Goal: Transaction & Acquisition: Purchase product/service

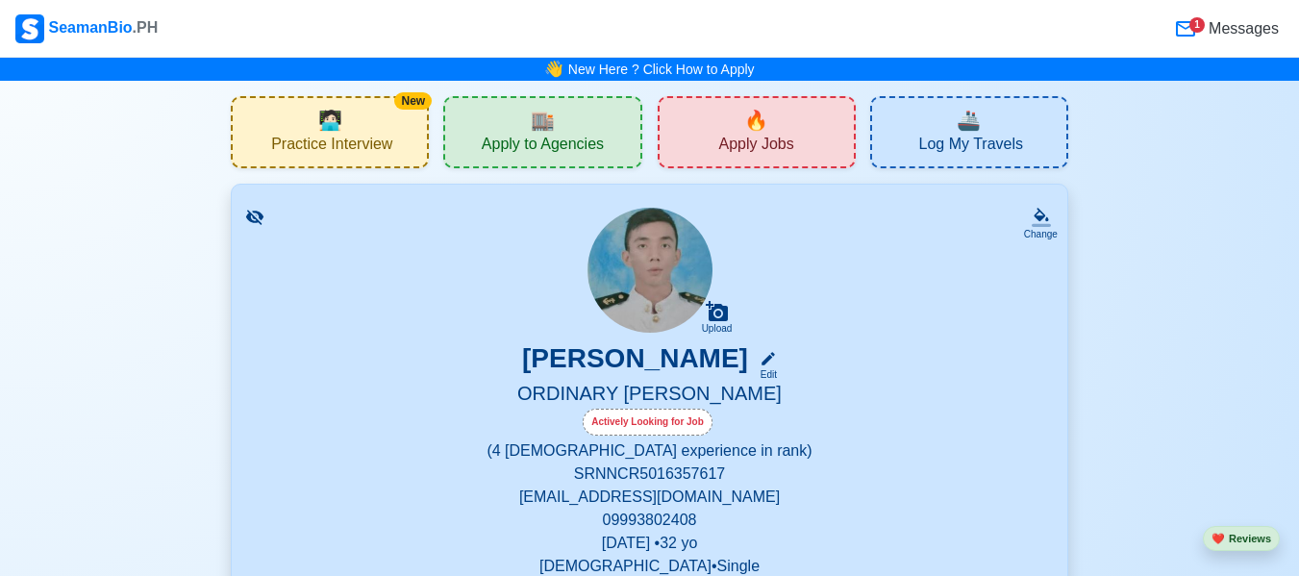
click at [1210, 35] on span "Messages" at bounding box center [1242, 28] width 74 height 23
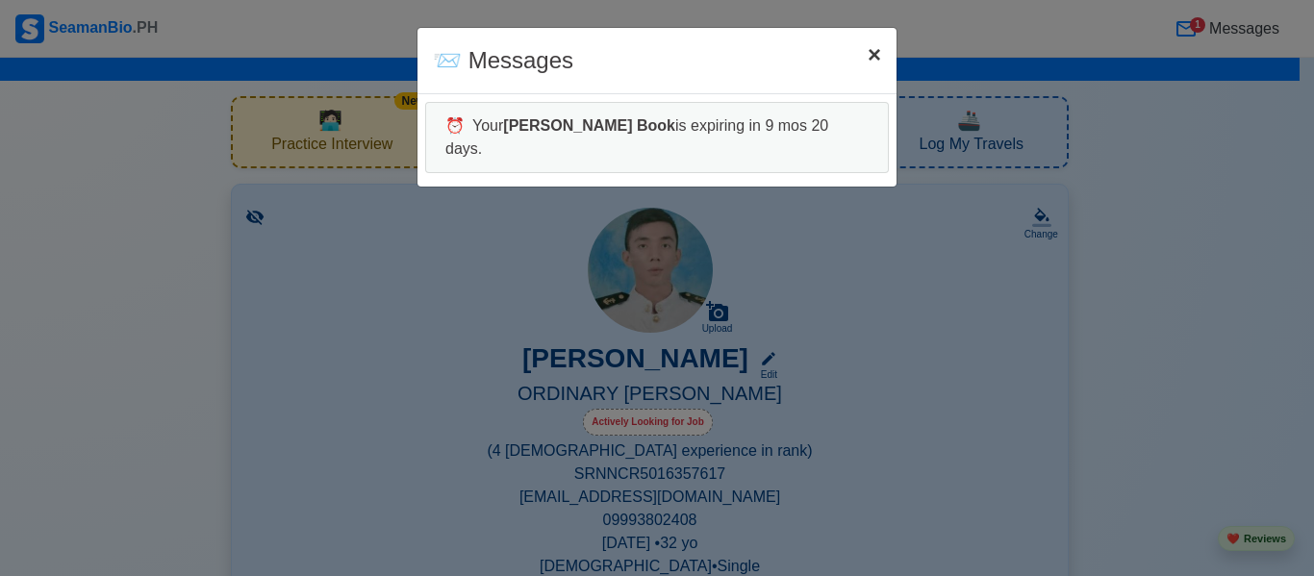
click at [870, 71] on button "× Close" at bounding box center [874, 55] width 44 height 54
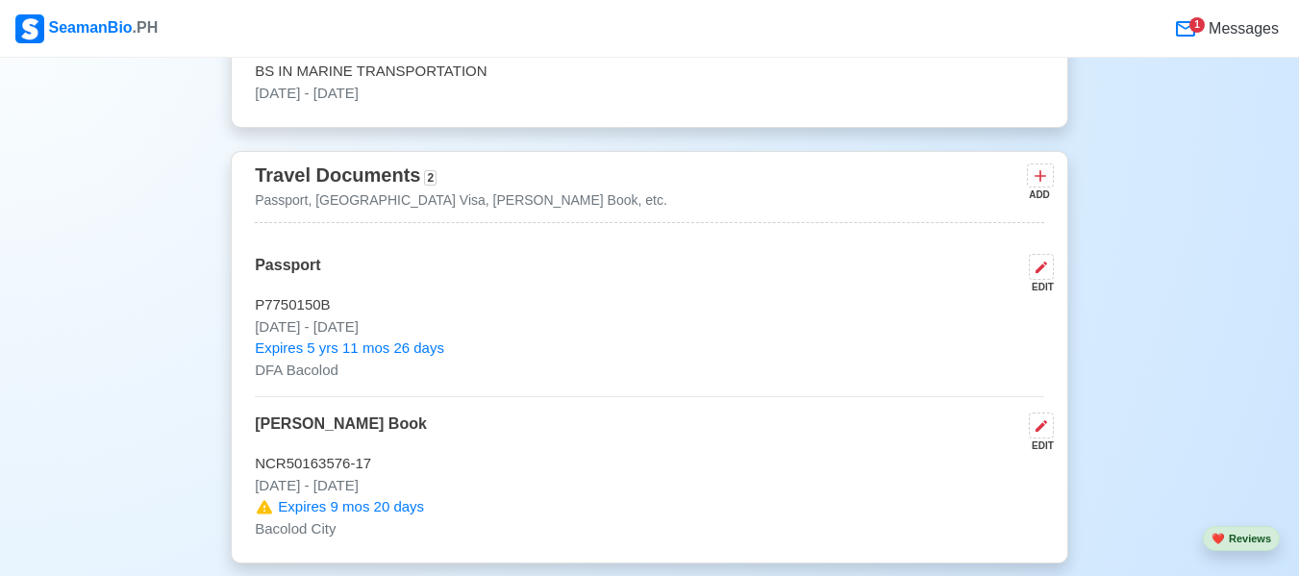
scroll to position [1330, 0]
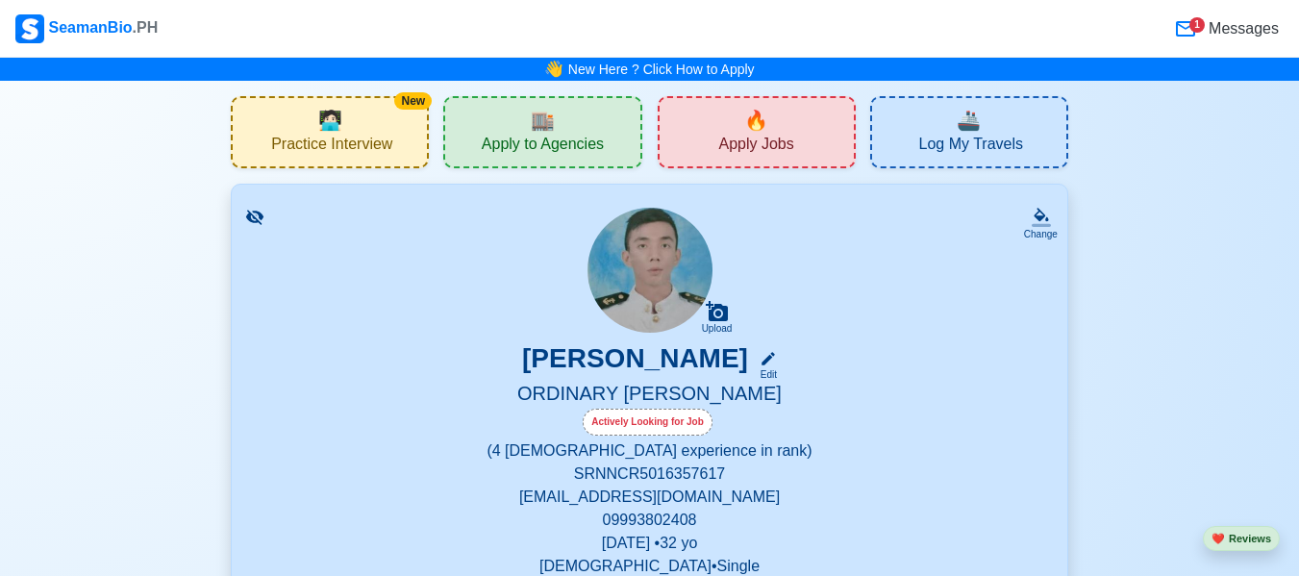
click at [735, 158] on span "Apply Jobs" at bounding box center [756, 147] width 75 height 24
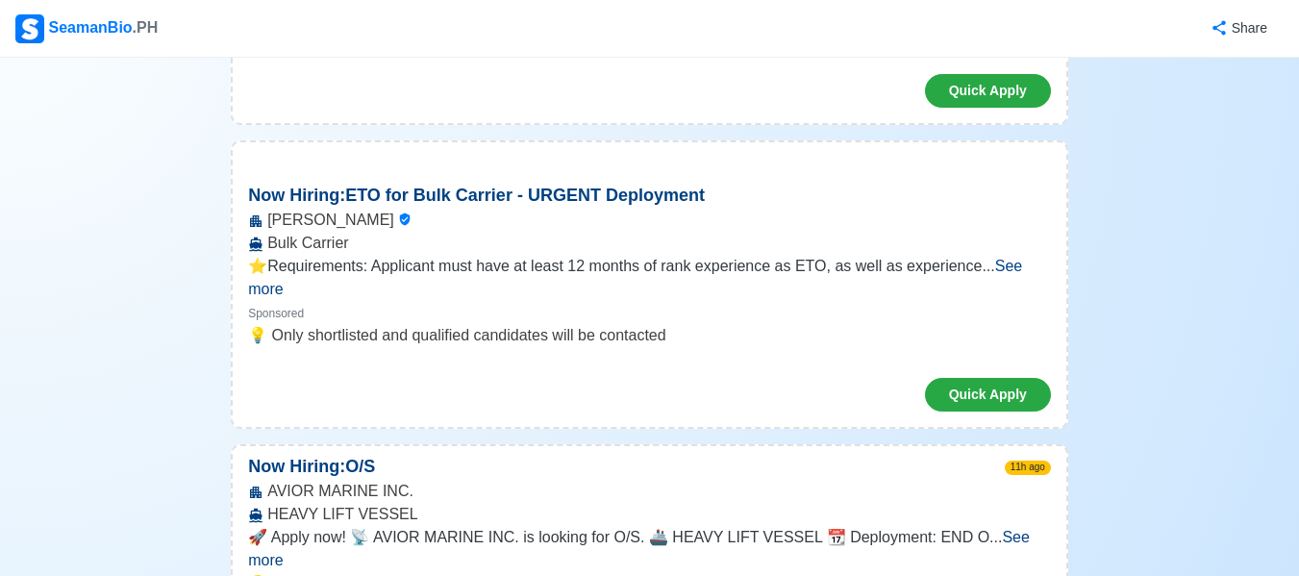
scroll to position [808, 0]
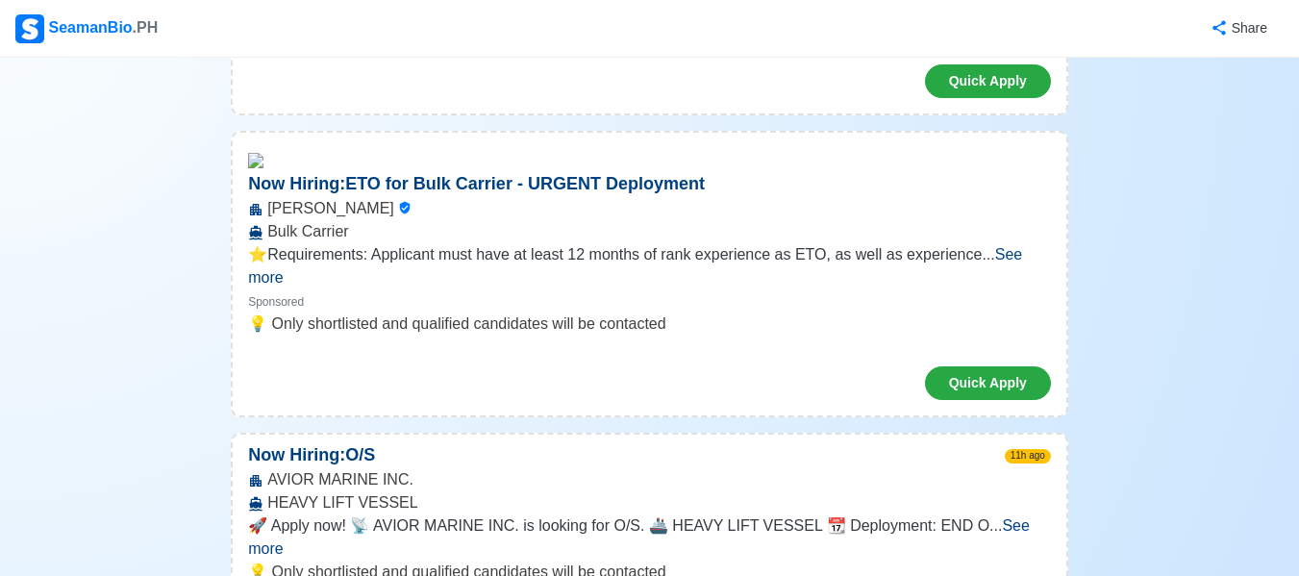
click at [1009, 517] on span "See more" at bounding box center [639, 536] width 782 height 39
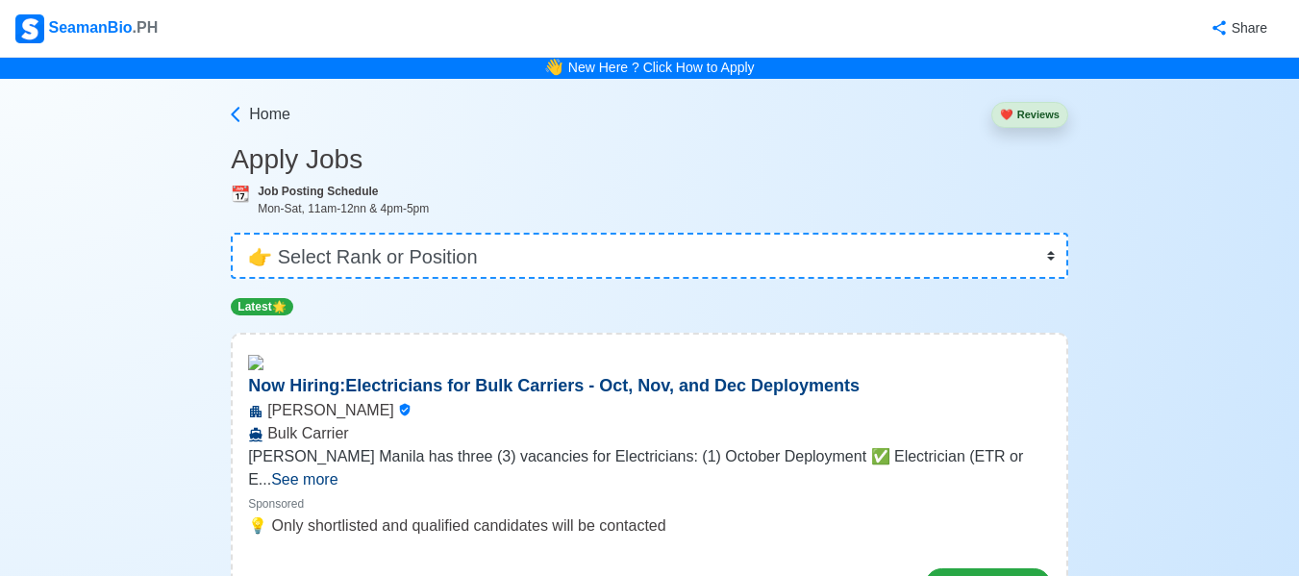
scroll to position [0, 0]
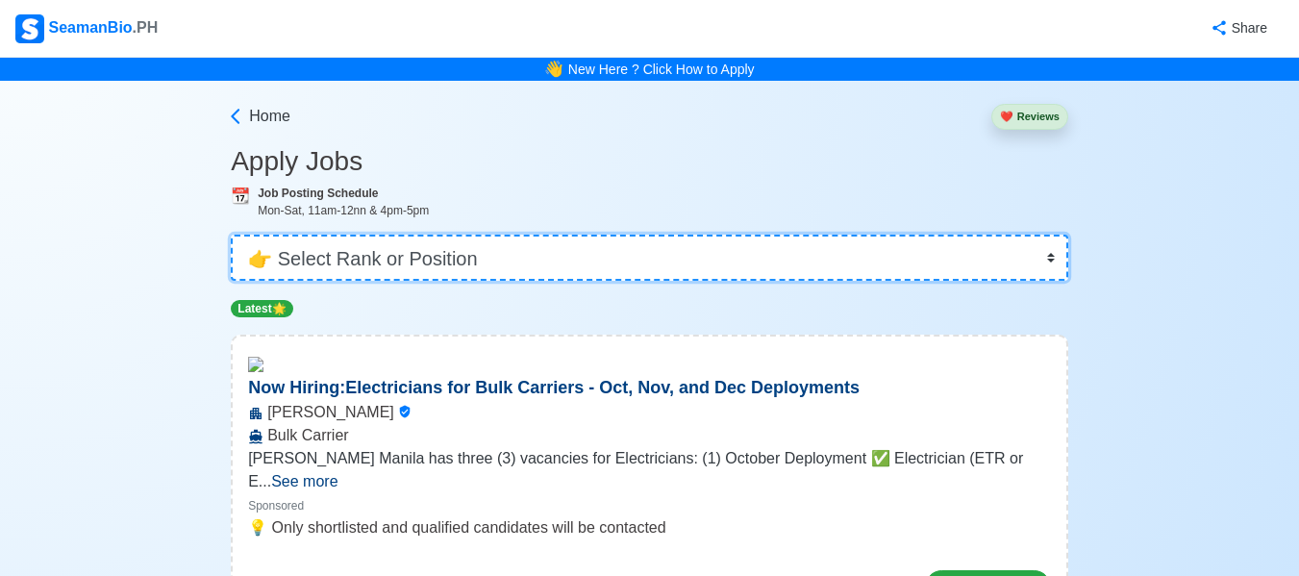
click at [563, 258] on select "👉 Select Rank or Position Master Chief Officer 2nd Officer 3rd Officer Junior O…" at bounding box center [650, 258] width 838 height 46
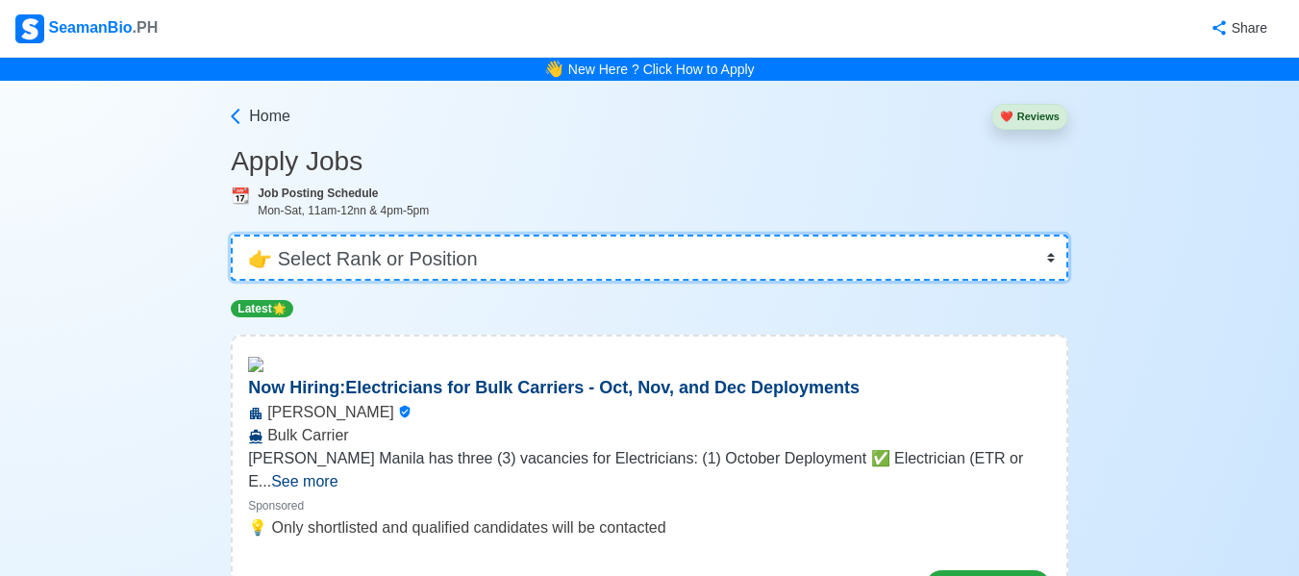
click at [563, 258] on select "👉 Select Rank or Position Master Chief Officer 2nd Officer 3rd Officer Junior O…" at bounding box center [650, 258] width 838 height 46
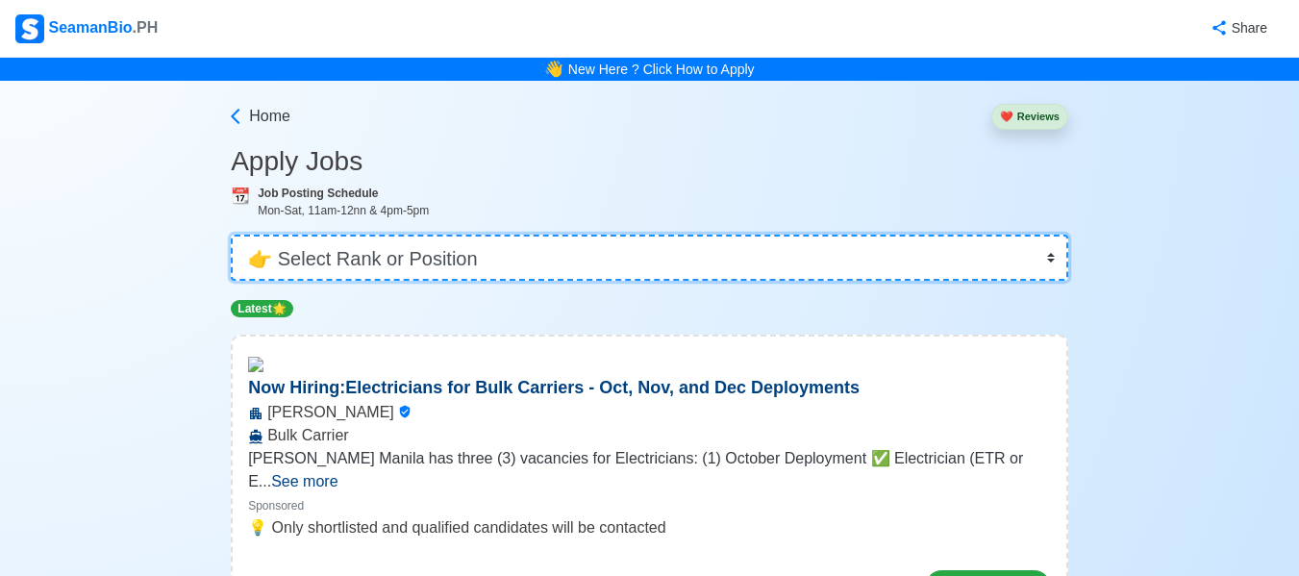
click at [563, 258] on select "👉 Select Rank or Position Master Chief Officer 2nd Officer 3rd Officer Junior O…" at bounding box center [650, 258] width 838 height 46
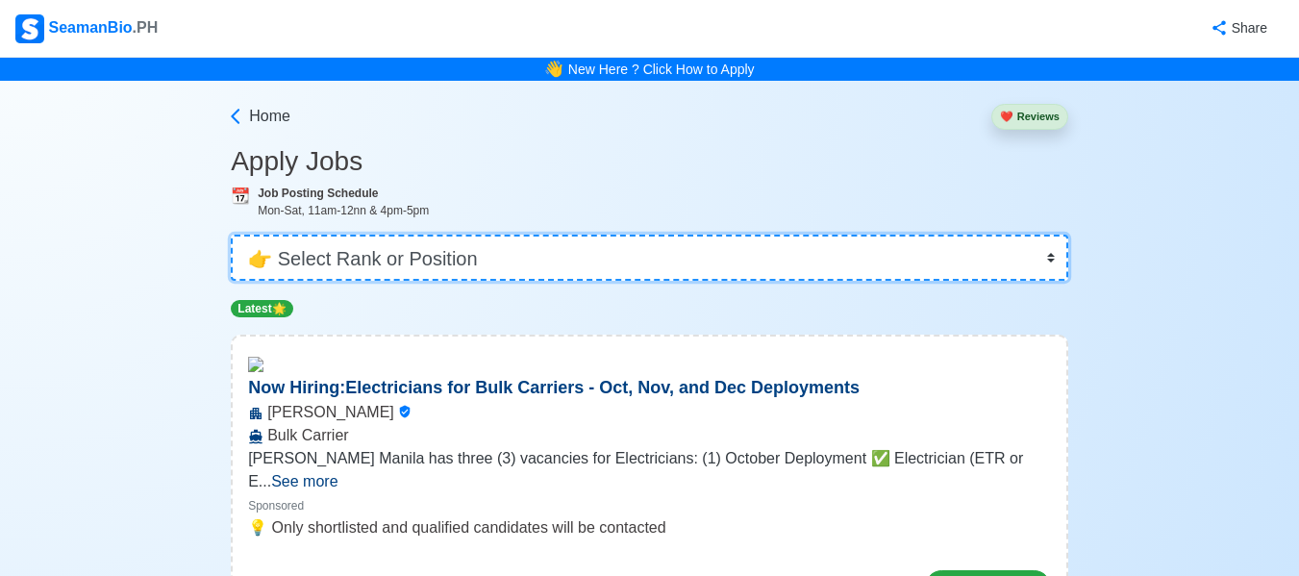
click at [563, 258] on select "👉 Select Rank or Position Master Chief Officer 2nd Officer 3rd Officer Junior O…" at bounding box center [650, 258] width 838 height 46
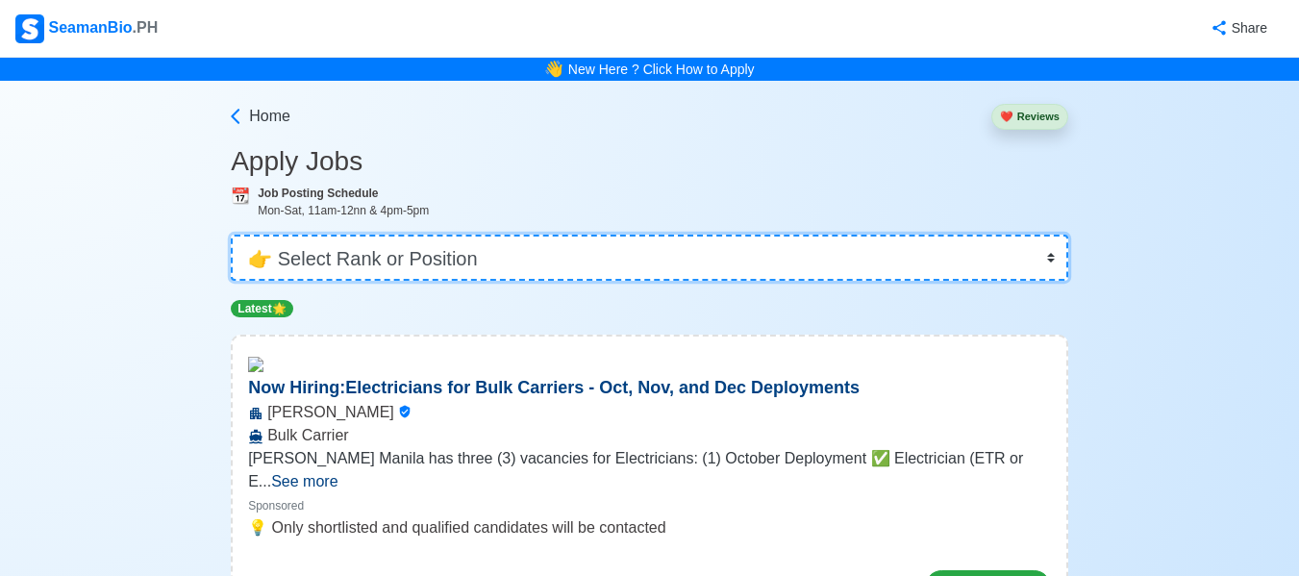
click at [563, 258] on select "👉 Select Rank or Position Master Chief Officer 2nd Officer 3rd Officer Junior O…" at bounding box center [650, 258] width 838 height 46
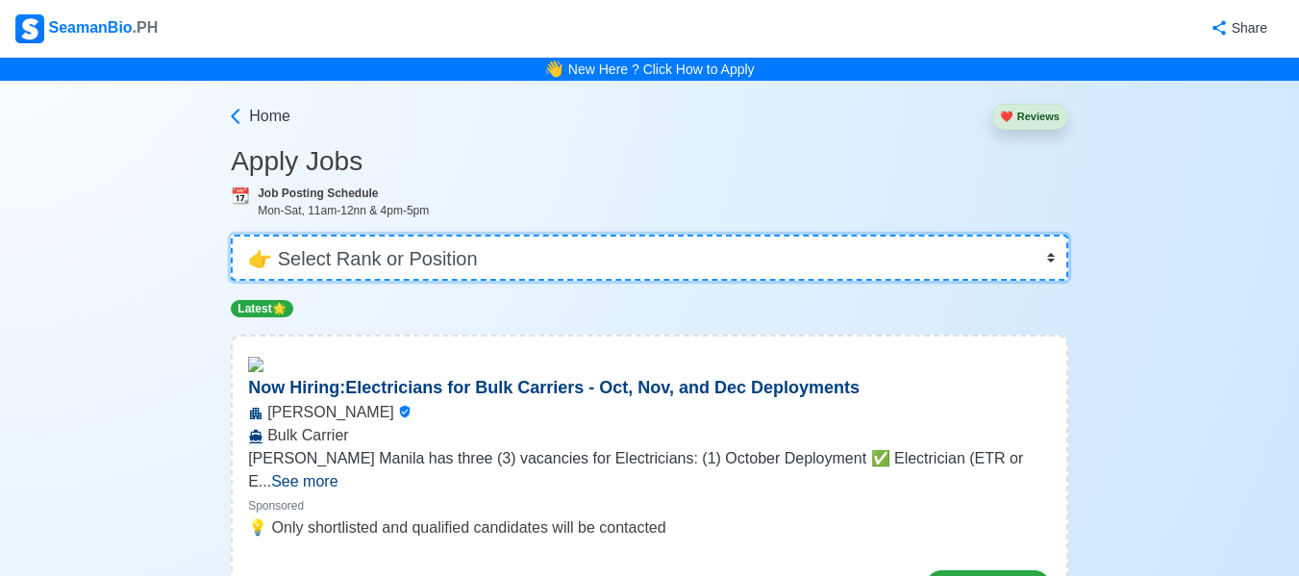
click at [563, 258] on select "👉 Select Rank or Position Master Chief Officer 2nd Officer 3rd Officer Junior O…" at bounding box center [650, 258] width 838 height 46
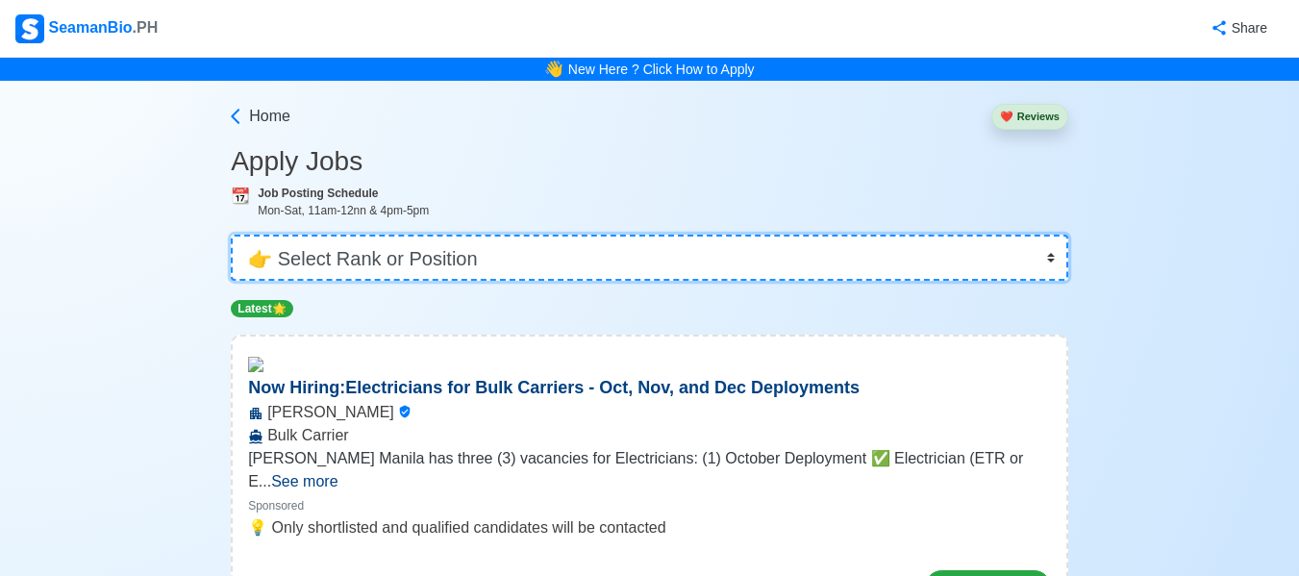
click at [563, 258] on select "👉 Select Rank or Position Master Chief Officer 2nd Officer 3rd Officer Junior O…" at bounding box center [650, 258] width 838 height 46
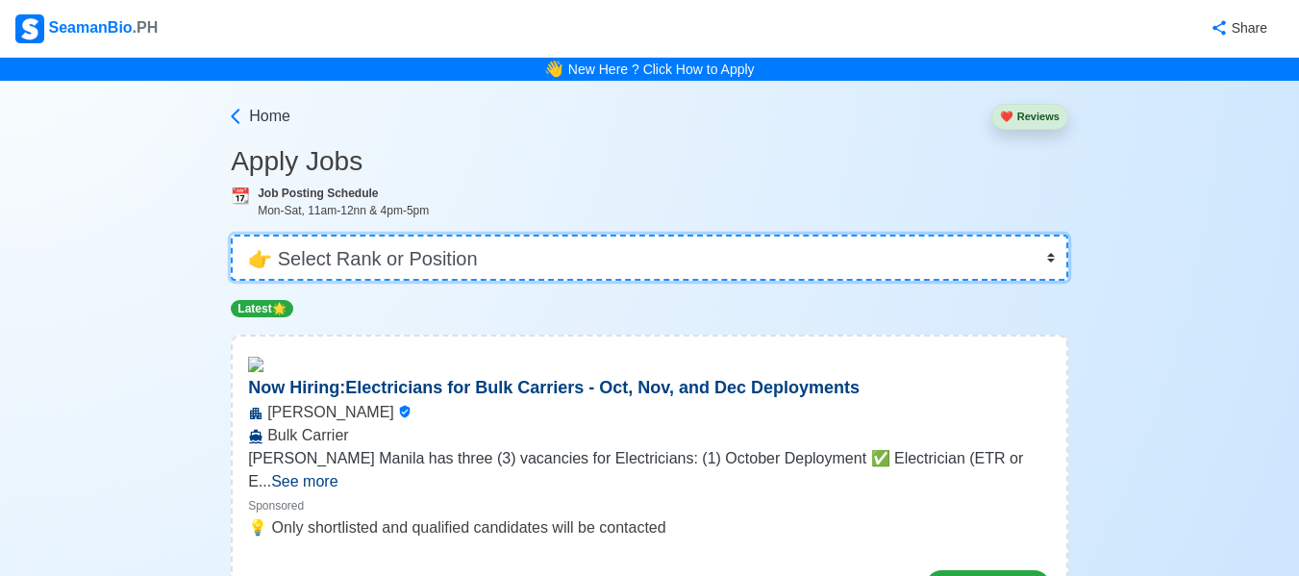
click at [563, 258] on select "👉 Select Rank or Position Master Chief Officer 2nd Officer 3rd Officer Junior O…" at bounding box center [650, 258] width 838 height 46
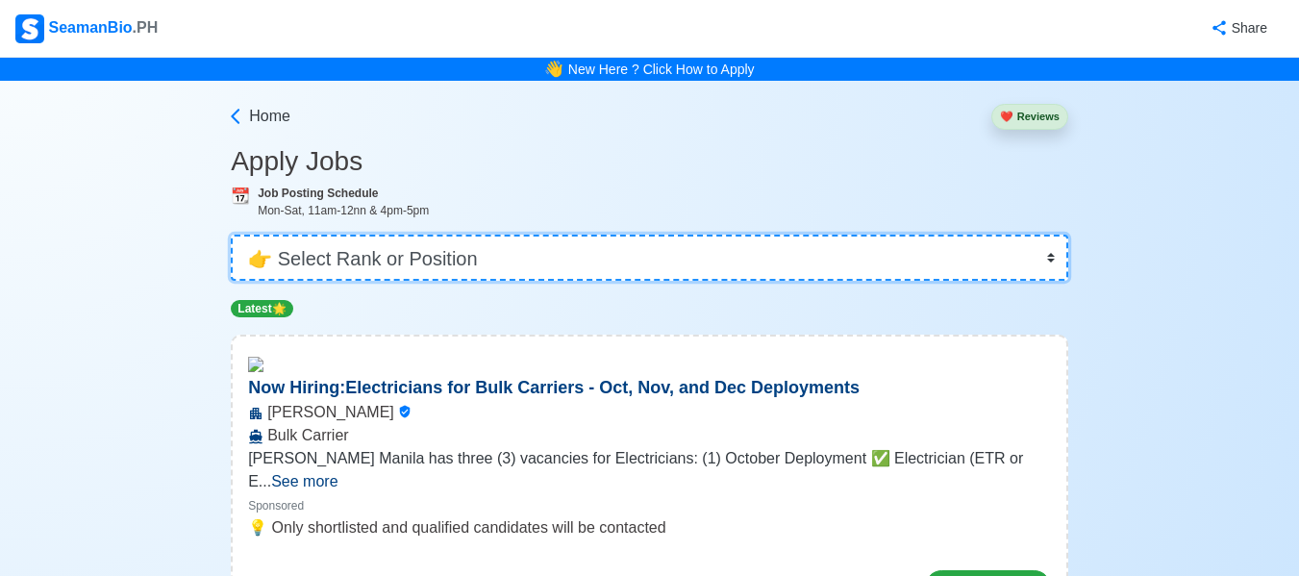
click at [563, 258] on select "👉 Select Rank or Position Master Chief Officer 2nd Officer 3rd Officer Junior O…" at bounding box center [650, 258] width 838 height 46
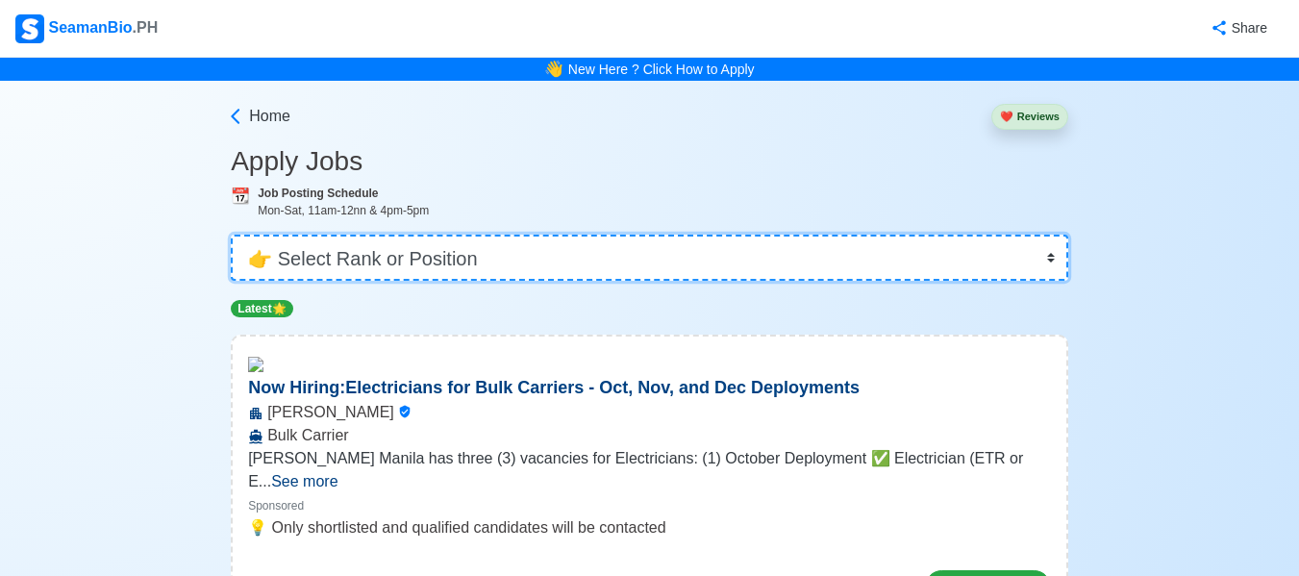
click at [563, 258] on select "👉 Select Rank or Position Master Chief Officer 2nd Officer 3rd Officer Junior O…" at bounding box center [650, 258] width 838 height 46
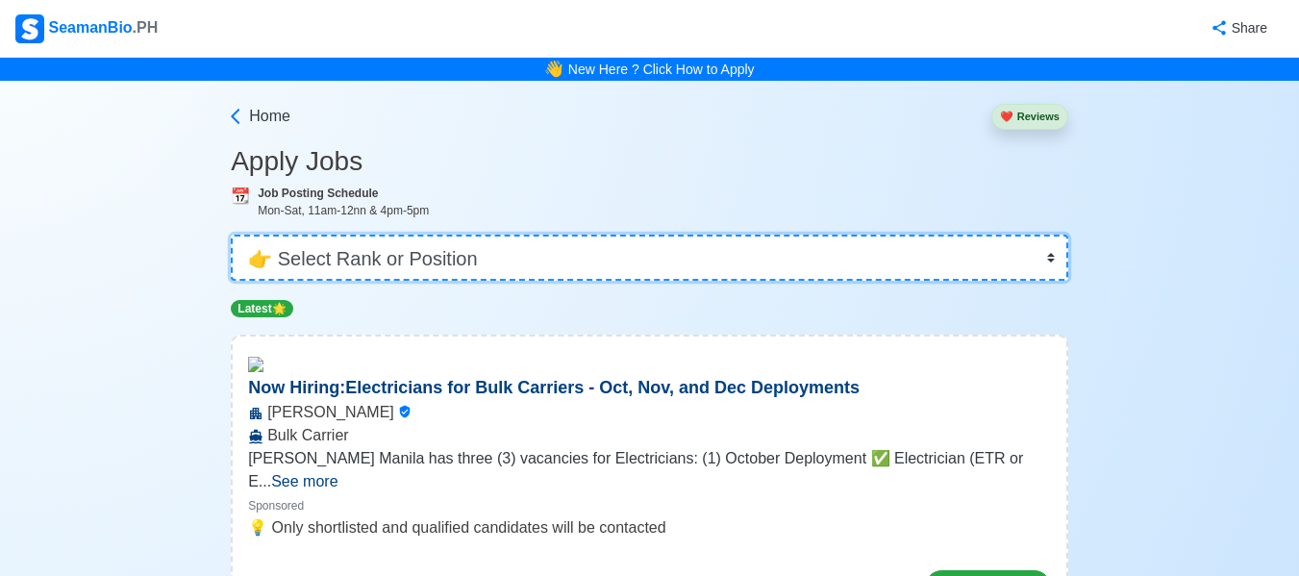
click at [563, 258] on select "👉 Select Rank or Position Master Chief Officer 2nd Officer 3rd Officer Junior O…" at bounding box center [650, 258] width 838 height 46
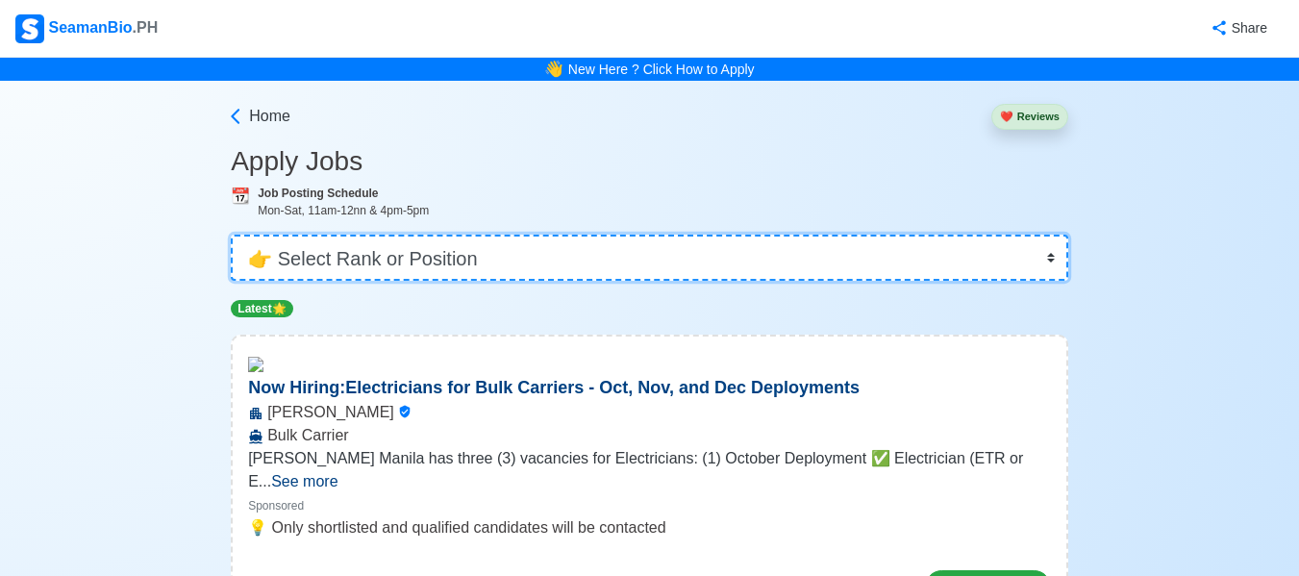
click at [563, 258] on select "👉 Select Rank or Position Master Chief Officer 2nd Officer 3rd Officer Junior O…" at bounding box center [650, 258] width 838 height 46
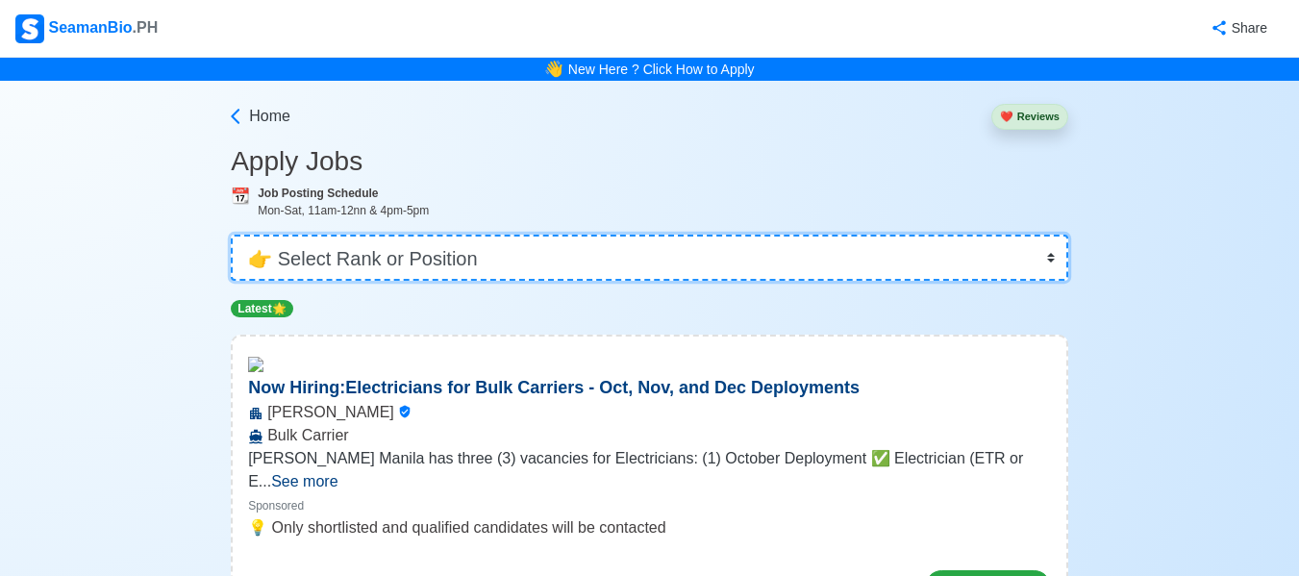
click at [563, 258] on select "👉 Select Rank or Position Master Chief Officer 2nd Officer 3rd Officer Junior O…" at bounding box center [650, 258] width 838 height 46
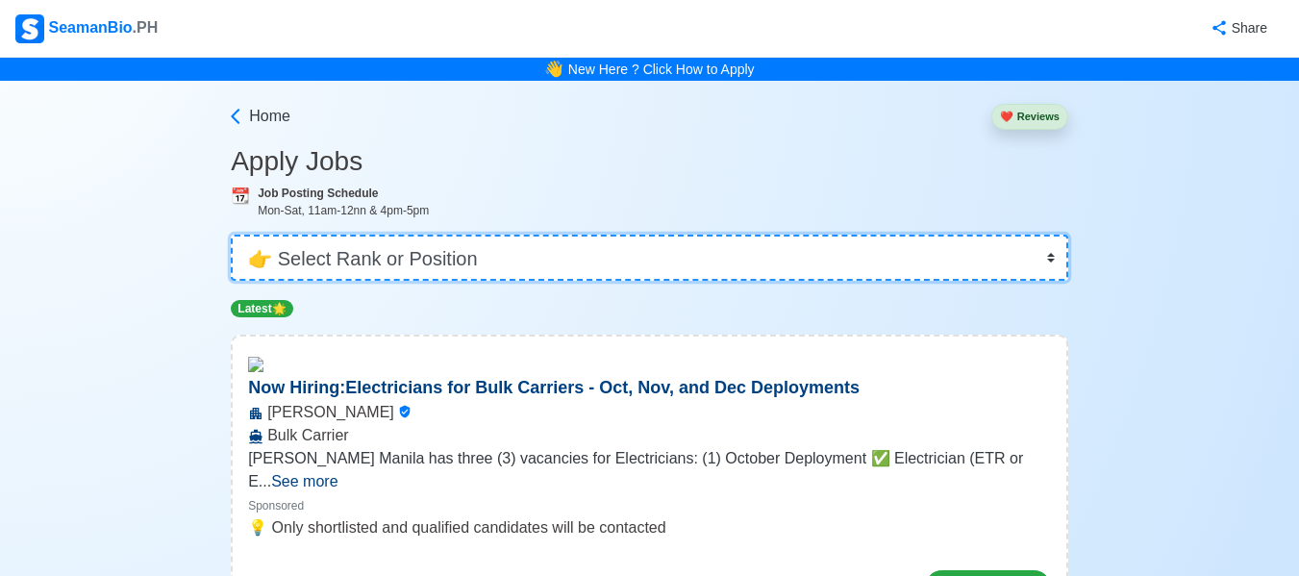
click at [563, 258] on select "👉 Select Rank or Position Master Chief Officer 2nd Officer 3rd Officer Junior O…" at bounding box center [650, 258] width 838 height 46
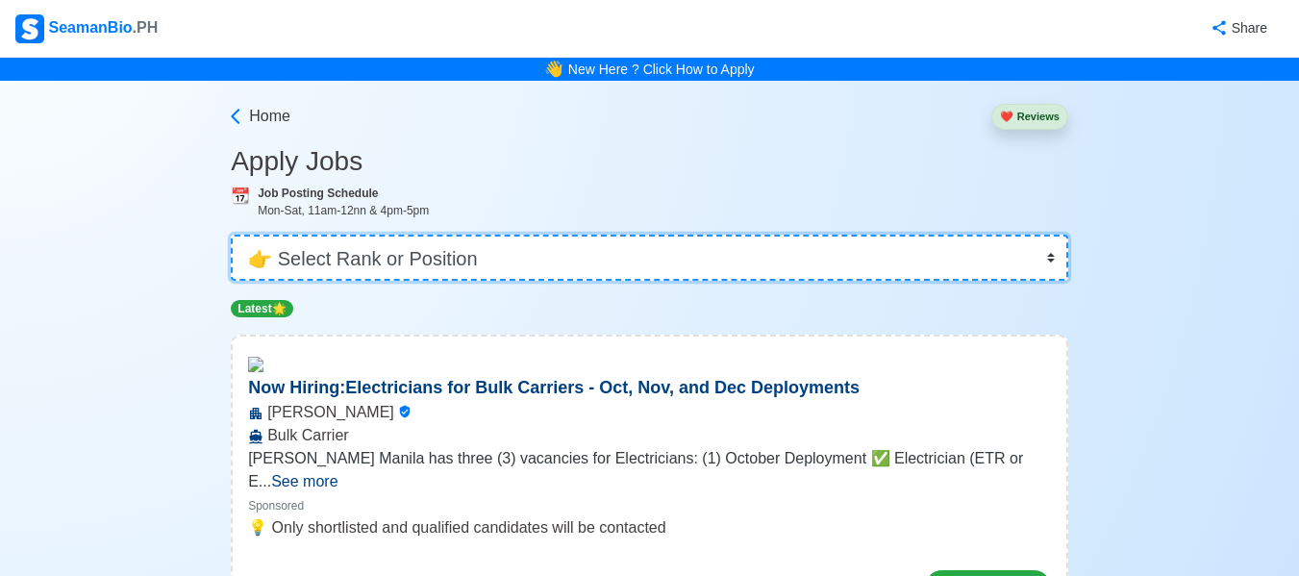
click at [563, 258] on select "👉 Select Rank or Position Master Chief Officer 2nd Officer 3rd Officer Junior O…" at bounding box center [650, 258] width 838 height 46
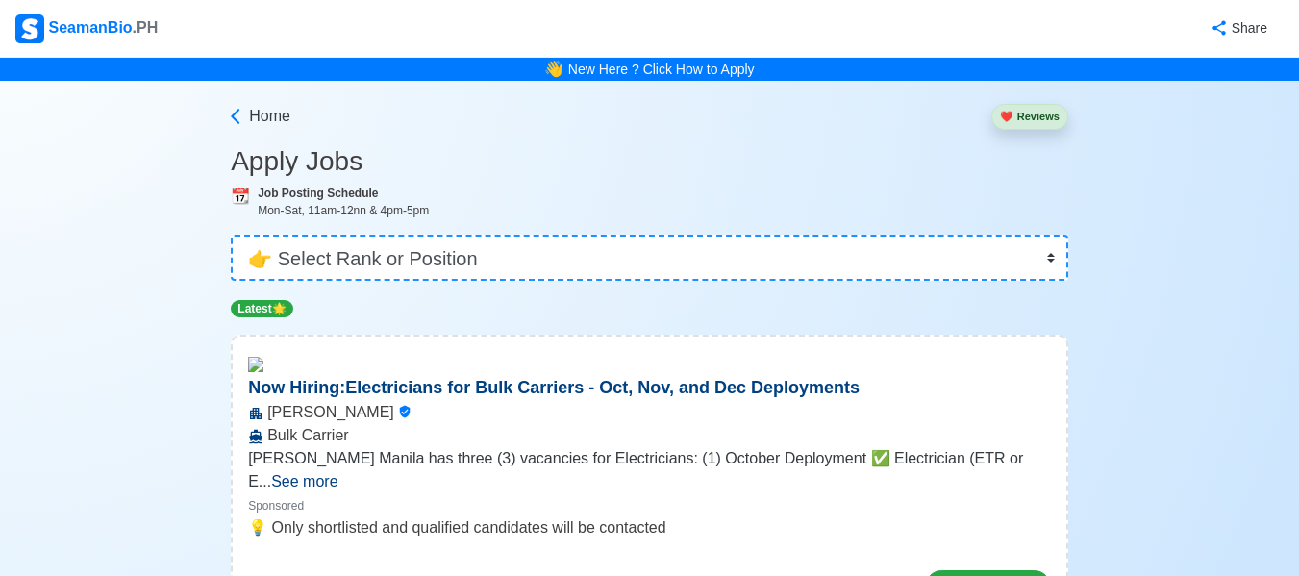
click at [1020, 116] on button "❤️ Reviews" at bounding box center [1030, 117] width 77 height 26
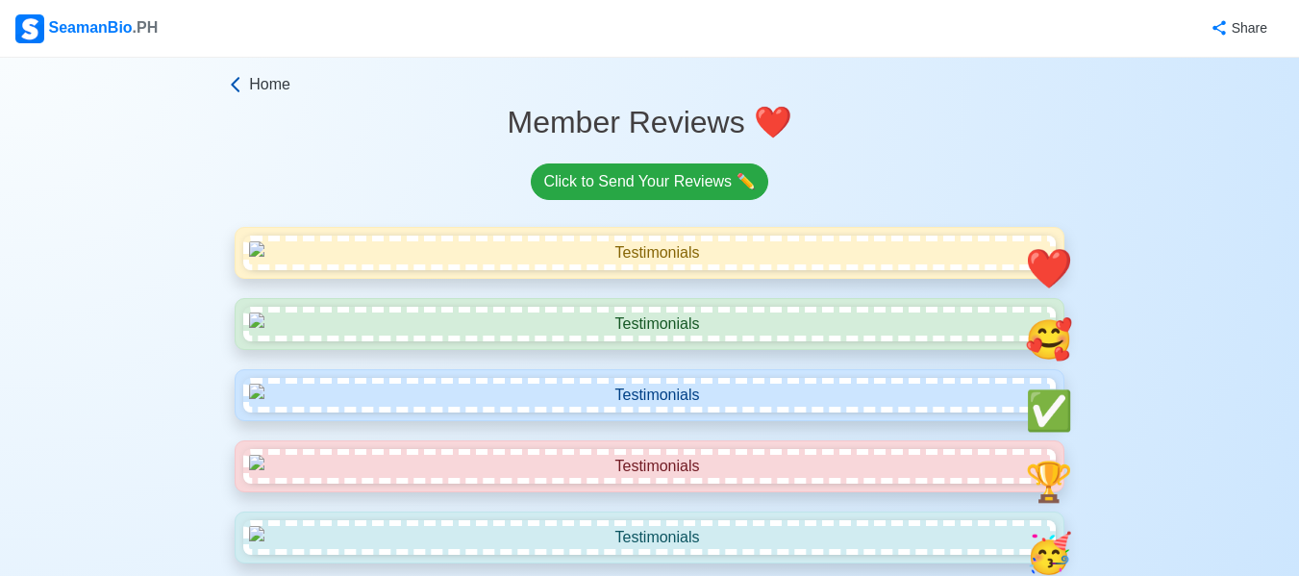
click at [260, 91] on span "Home" at bounding box center [269, 84] width 41 height 23
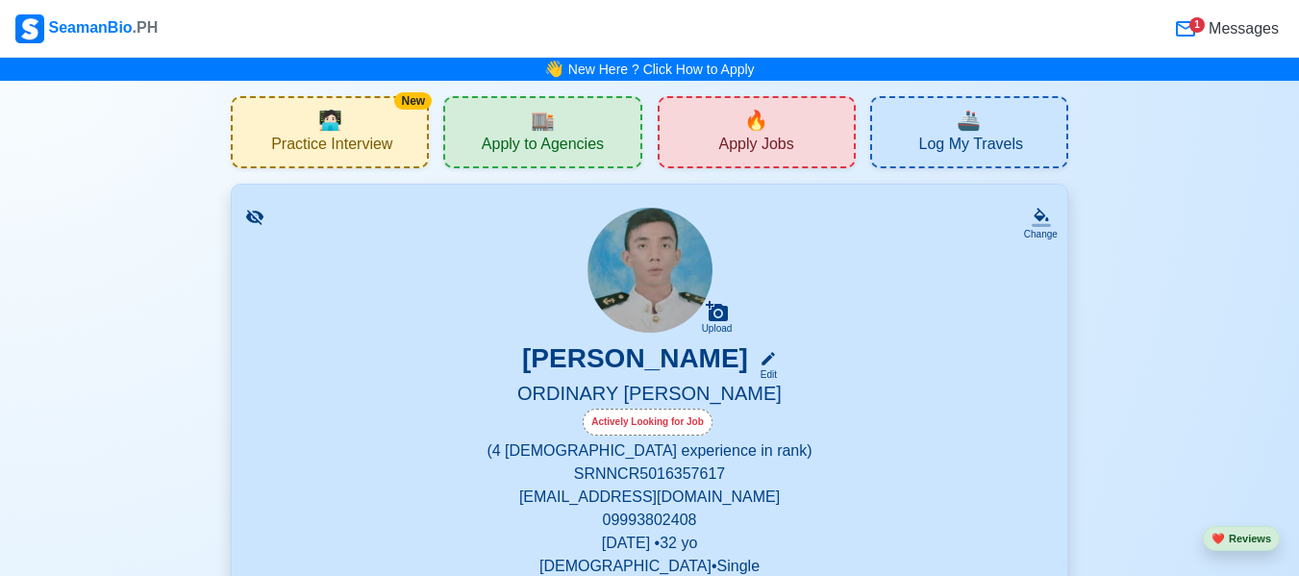
click at [766, 138] on span "Apply Jobs" at bounding box center [756, 147] width 75 height 24
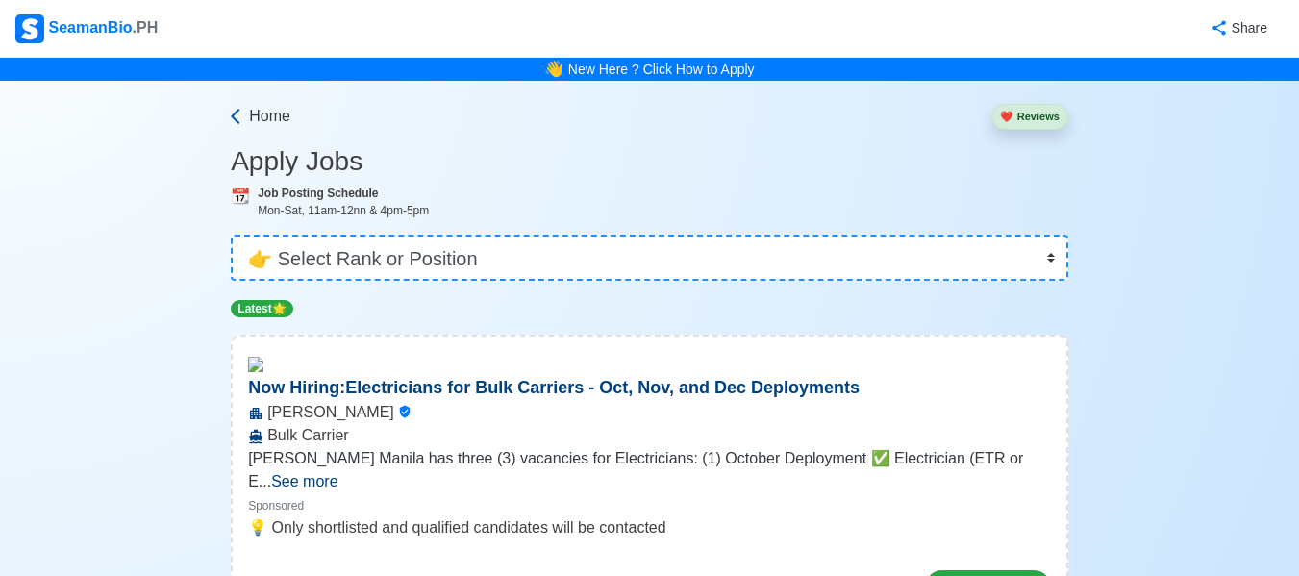
click at [263, 116] on span "Home" at bounding box center [269, 116] width 41 height 23
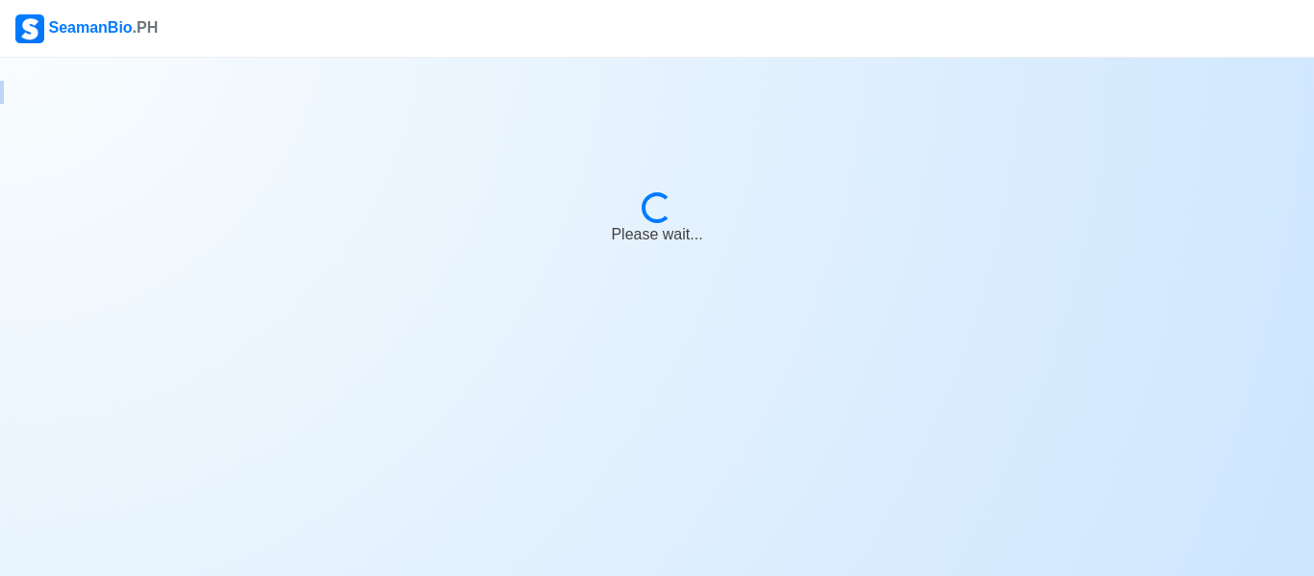
click at [263, 116] on body "SeamanBio .PH Loading... Please wait..." at bounding box center [657, 288] width 1314 height 576
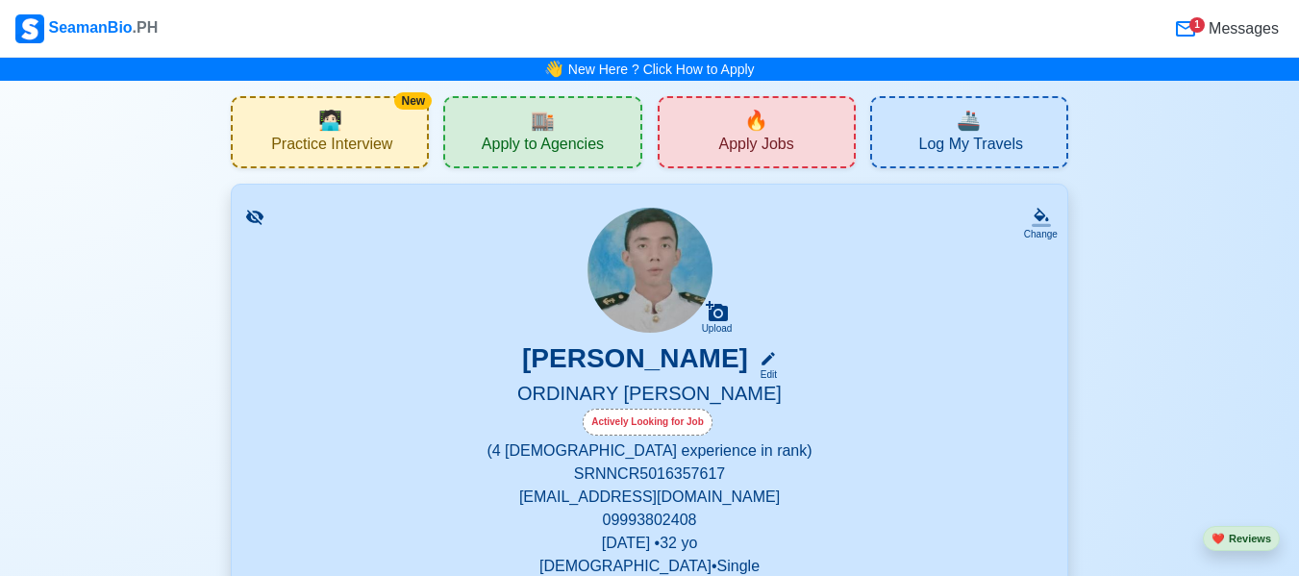
click at [768, 150] on span "Apply Jobs" at bounding box center [756, 147] width 75 height 24
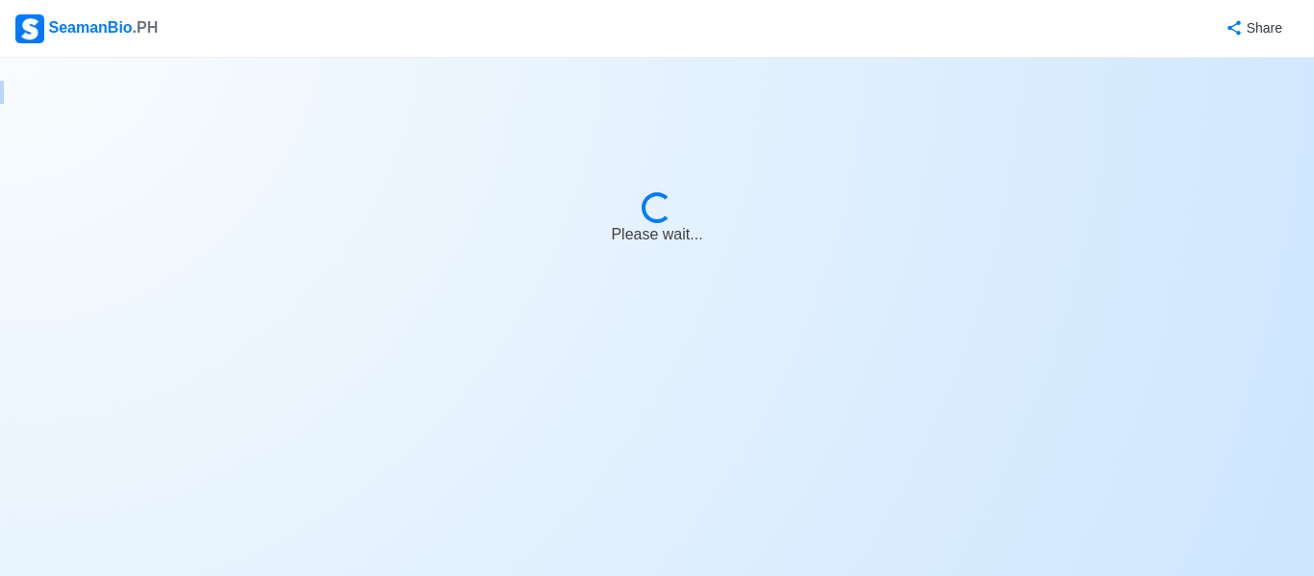
click at [768, 150] on body "SeamanBio .PH Share Loading... Please wait..." at bounding box center [657, 288] width 1314 height 576
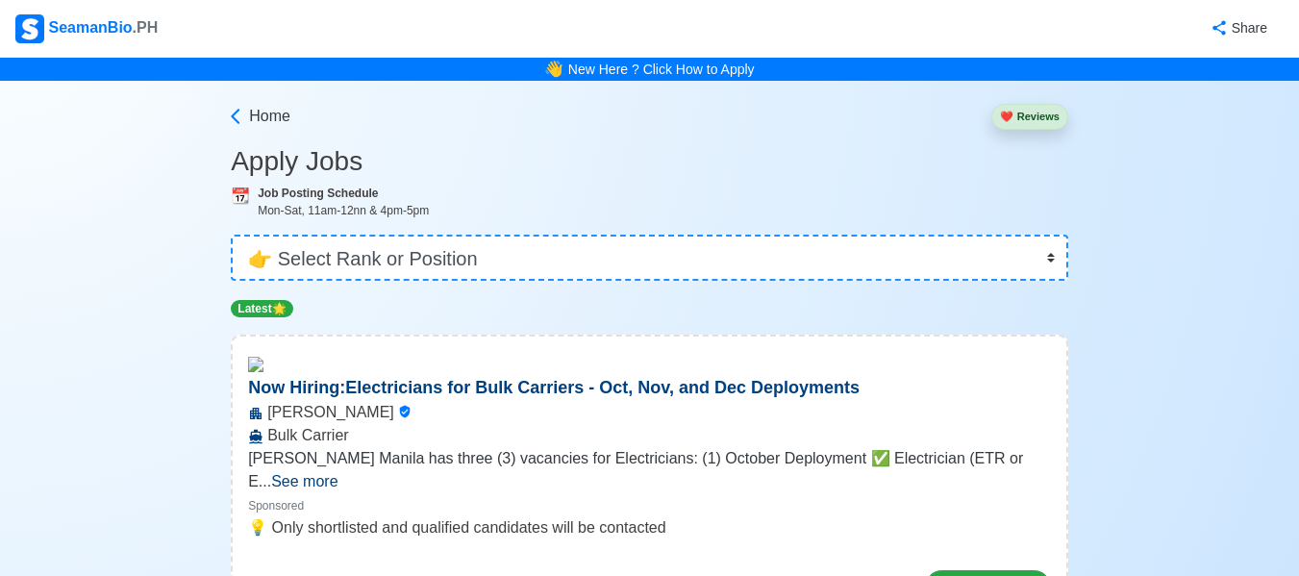
click at [295, 164] on h3 "Apply Jobs" at bounding box center [650, 161] width 838 height 33
click at [264, 109] on span "Home" at bounding box center [269, 116] width 41 height 23
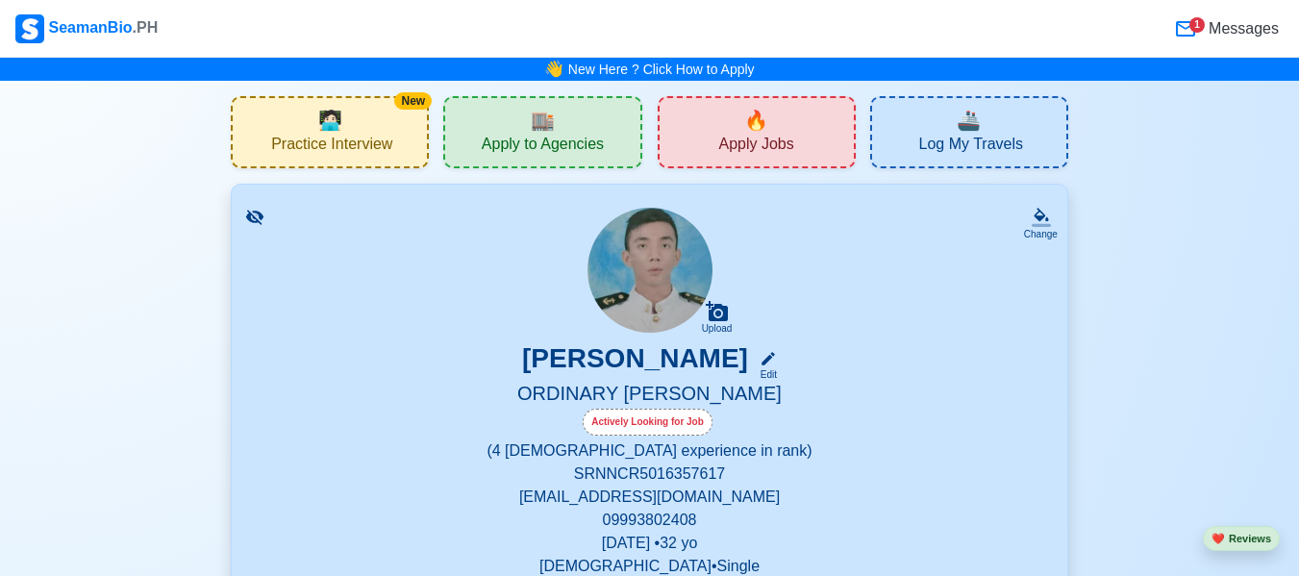
click at [742, 146] on span "Apply Jobs" at bounding box center [756, 147] width 75 height 24
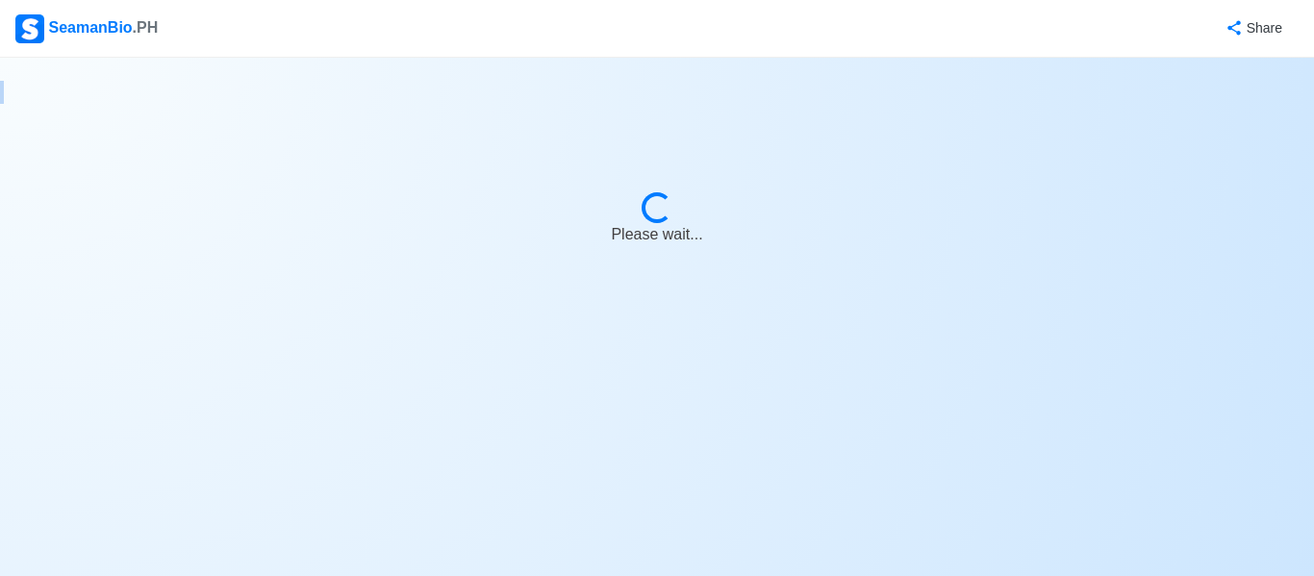
click at [742, 146] on body "SeamanBio .PH Share Loading... Please wait..." at bounding box center [657, 288] width 1314 height 576
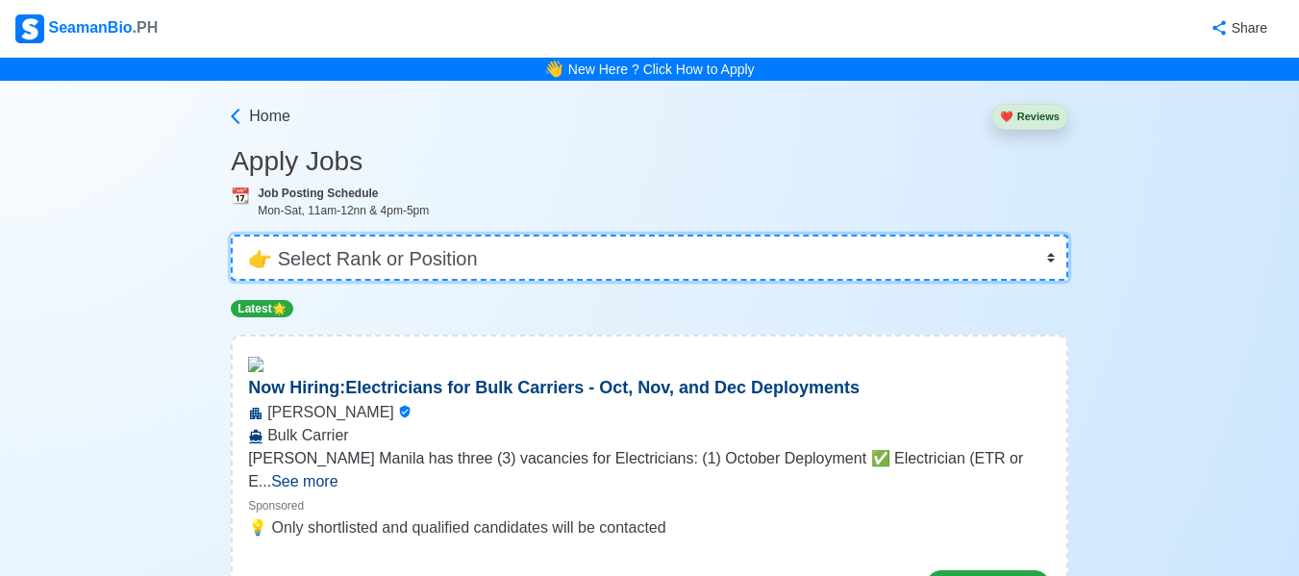
click at [568, 249] on select "👉 Select Rank or Position Master Chief Officer 2nd Officer 3rd Officer Junior O…" at bounding box center [650, 258] width 838 height 46
click at [233, 235] on select "👉 Select Rank or Position Master Chief Officer 2nd Officer 3rd Officer Junior O…" at bounding box center [650, 258] width 838 height 46
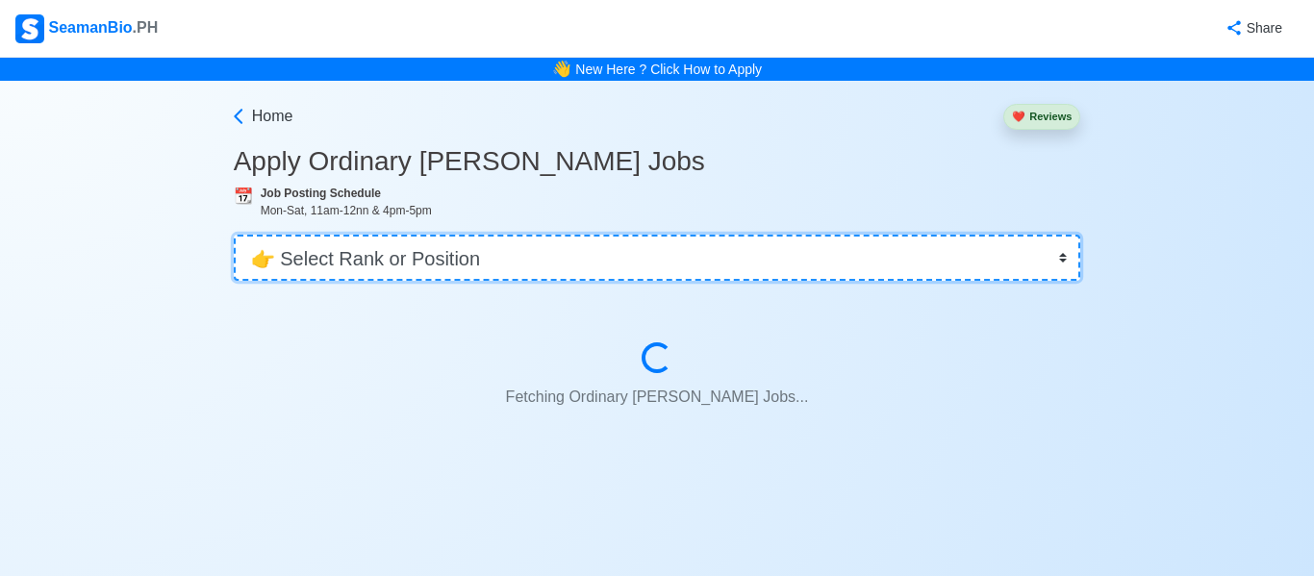
click at [556, 256] on select "👉 Select Rank or Position Master Chief Officer 2nd Officer 3rd Officer Junior O…" at bounding box center [657, 258] width 847 height 46
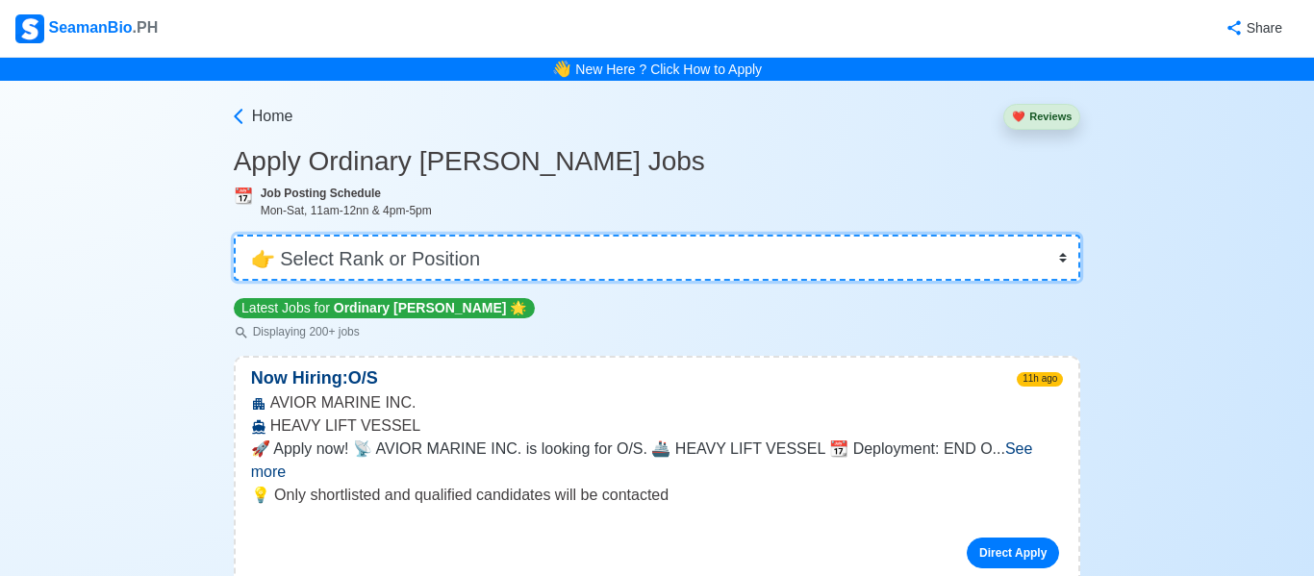
click at [556, 256] on select "👉 Select Rank or Position Master Chief Officer 2nd Officer 3rd Officer Junior O…" at bounding box center [657, 258] width 847 height 46
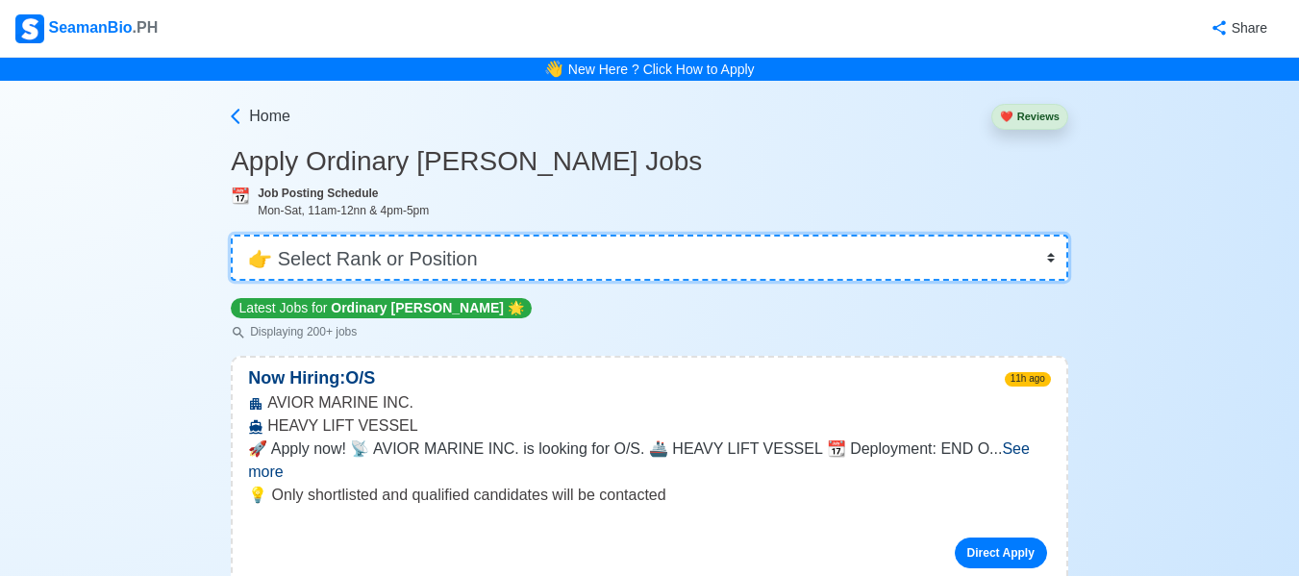
click at [535, 268] on select "👉 Select Rank or Position Master Chief Officer 2nd Officer 3rd Officer Junior O…" at bounding box center [650, 258] width 838 height 46
click at [231, 235] on select "👉 Select Rank or Position Master Chief Officer 2nd Officer 3rd Officer Junior O…" at bounding box center [650, 258] width 838 height 46
click at [281, 270] on select "👉 Select Rank or Position Master Chief Officer 2nd Officer 3rd Officer Junior O…" at bounding box center [650, 258] width 838 height 46
click at [231, 235] on select "👉 Select Rank or Position Master Chief Officer 2nd Officer 3rd Officer Junior O…" at bounding box center [650, 258] width 838 height 46
click at [259, 249] on select "👉 Select Rank or Position Master Chief Officer 2nd Officer 3rd Officer Junior O…" at bounding box center [650, 258] width 838 height 46
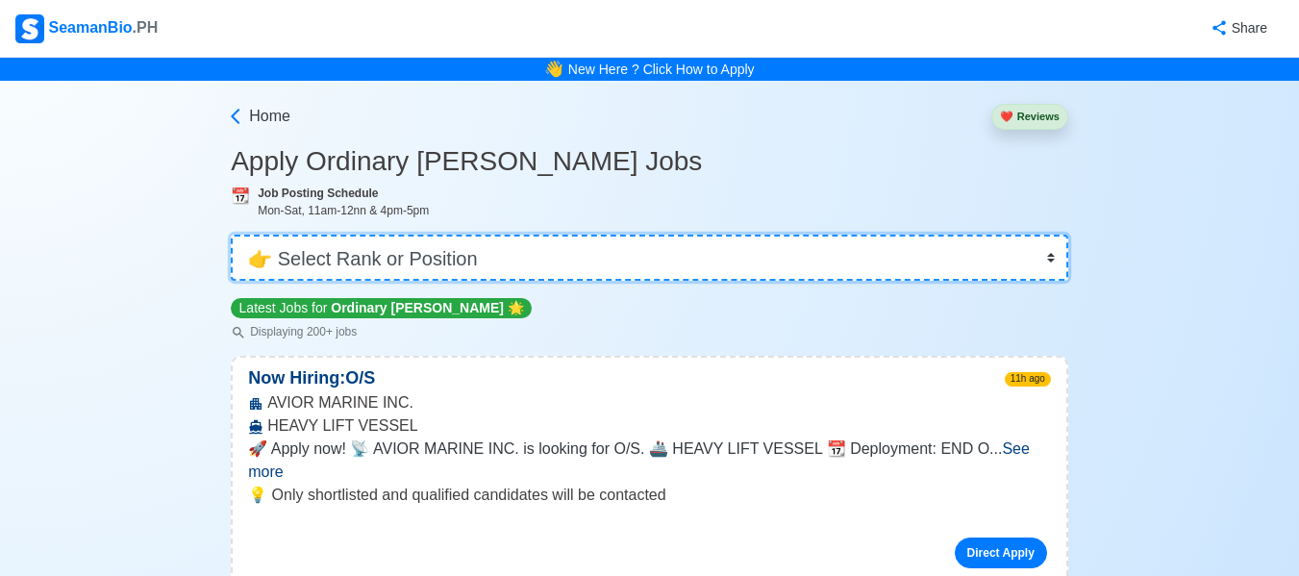
click at [231, 235] on select "👉 Select Rank or Position Master Chief Officer 2nd Officer 3rd Officer Junior O…" at bounding box center [650, 258] width 838 height 46
click at [260, 261] on select "👉 Select Rank or Position Master Chief Officer 2nd Officer 3rd Officer Junior O…" at bounding box center [650, 258] width 838 height 46
click at [231, 235] on select "👉 Select Rank or Position Master Chief Officer 2nd Officer 3rd Officer Junior O…" at bounding box center [650, 258] width 838 height 46
click at [258, 259] on select "👉 Select Rank or Position Master Chief Officer 2nd Officer 3rd Officer Junior O…" at bounding box center [650, 258] width 838 height 46
click at [231, 235] on select "👉 Select Rank or Position Master Chief Officer 2nd Officer 3rd Officer Junior O…" at bounding box center [650, 258] width 838 height 46
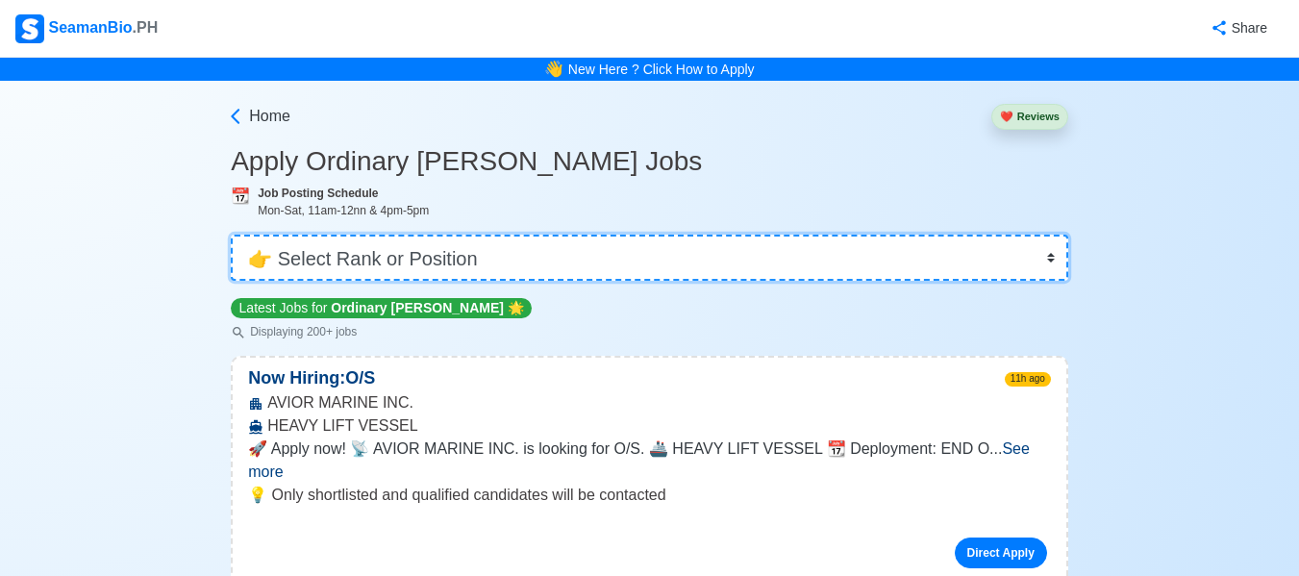
click at [262, 249] on select "👉 Select Rank or Position Master Chief Officer 2nd Officer 3rd Officer Junior O…" at bounding box center [650, 258] width 838 height 46
click at [231, 235] on select "👉 Select Rank or Position Master Chief Officer 2nd Officer 3rd Officer Junior O…" at bounding box center [650, 258] width 838 height 46
drag, startPoint x: 263, startPoint y: 260, endPoint x: 262, endPoint y: 214, distance: 45.2
click at [231, 235] on select "👉 Select Rank or Position Master Chief Officer 2nd Officer 3rd Officer Junior O…" at bounding box center [650, 258] width 838 height 46
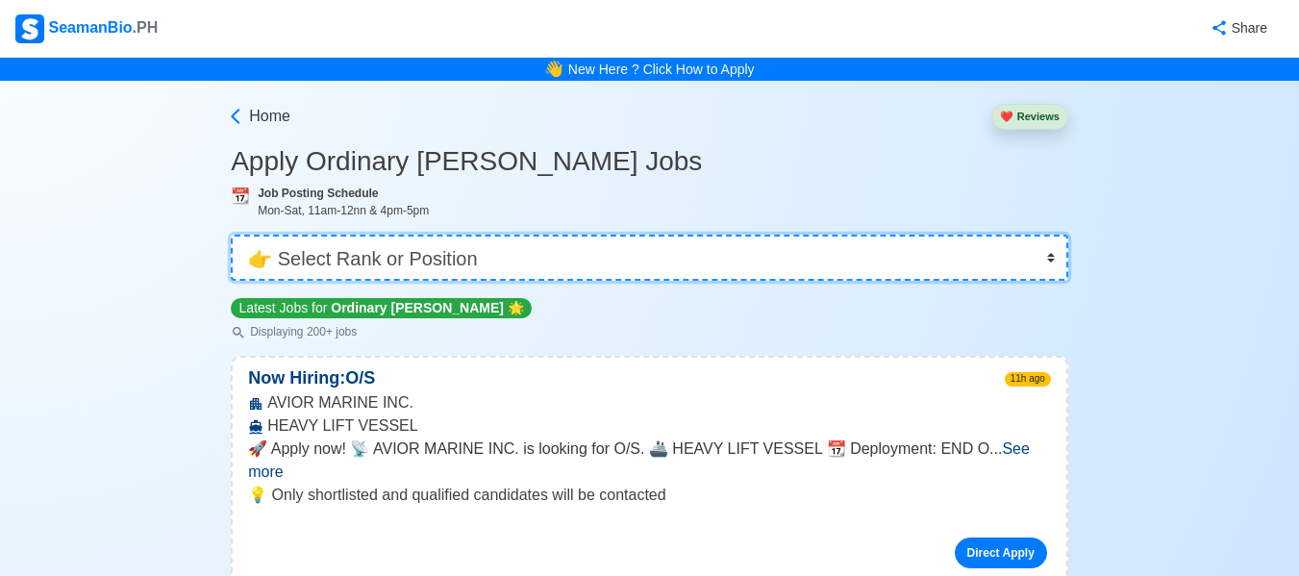
click at [260, 262] on select "👉 Select Rank or Position Master Chief Officer 2nd Officer 3rd Officer Junior O…" at bounding box center [650, 258] width 838 height 46
click at [231, 235] on select "👉 Select Rank or Position Master Chief Officer 2nd Officer 3rd Officer Junior O…" at bounding box center [650, 258] width 838 height 46
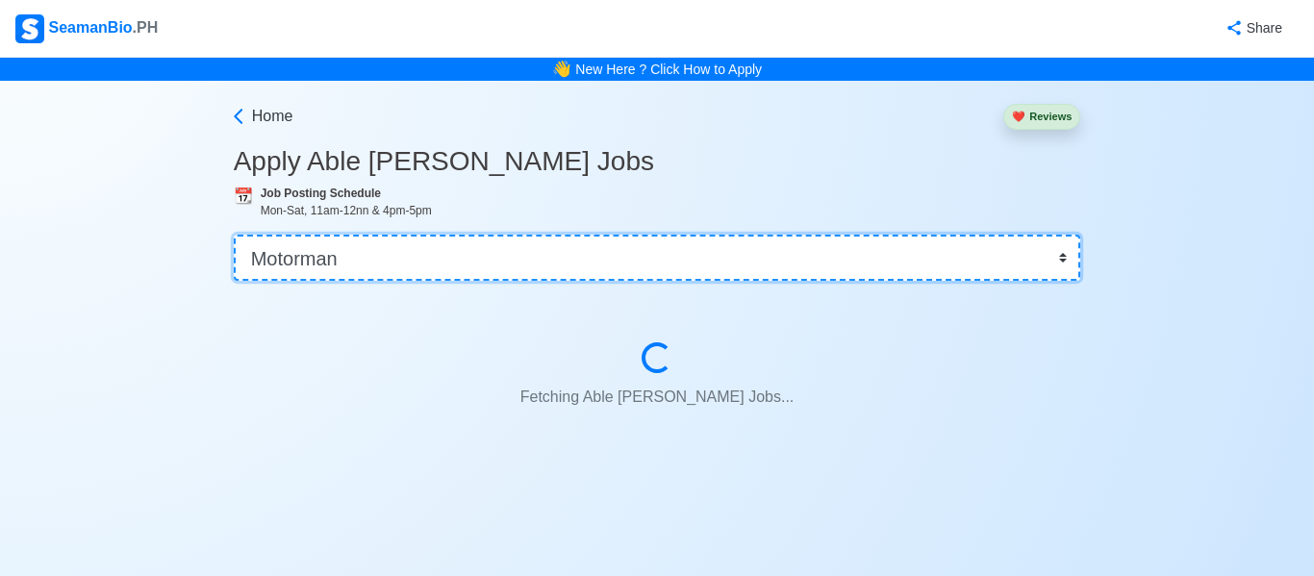
select select "Ordinary [PERSON_NAME]"
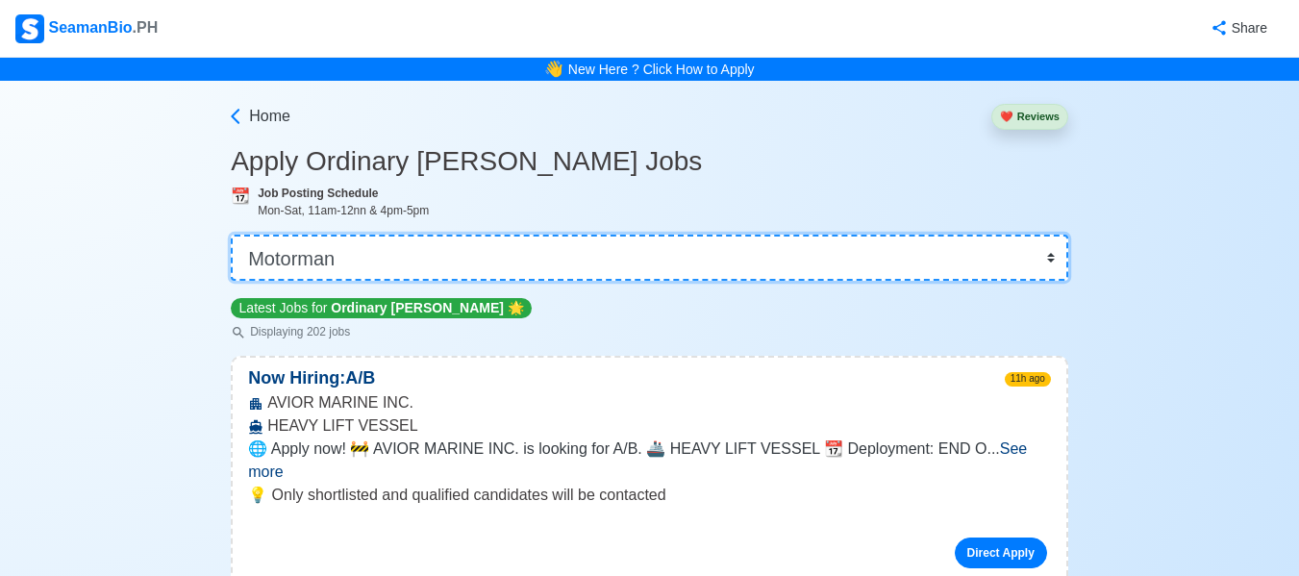
scroll to position [504, 0]
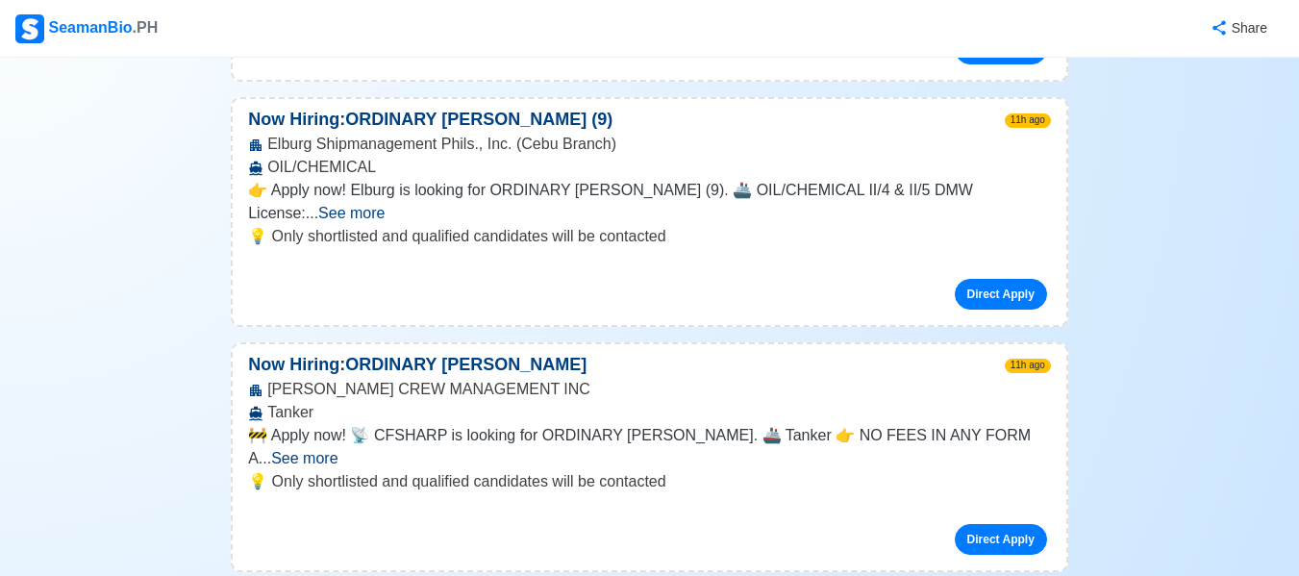
scroll to position [2187, 0]
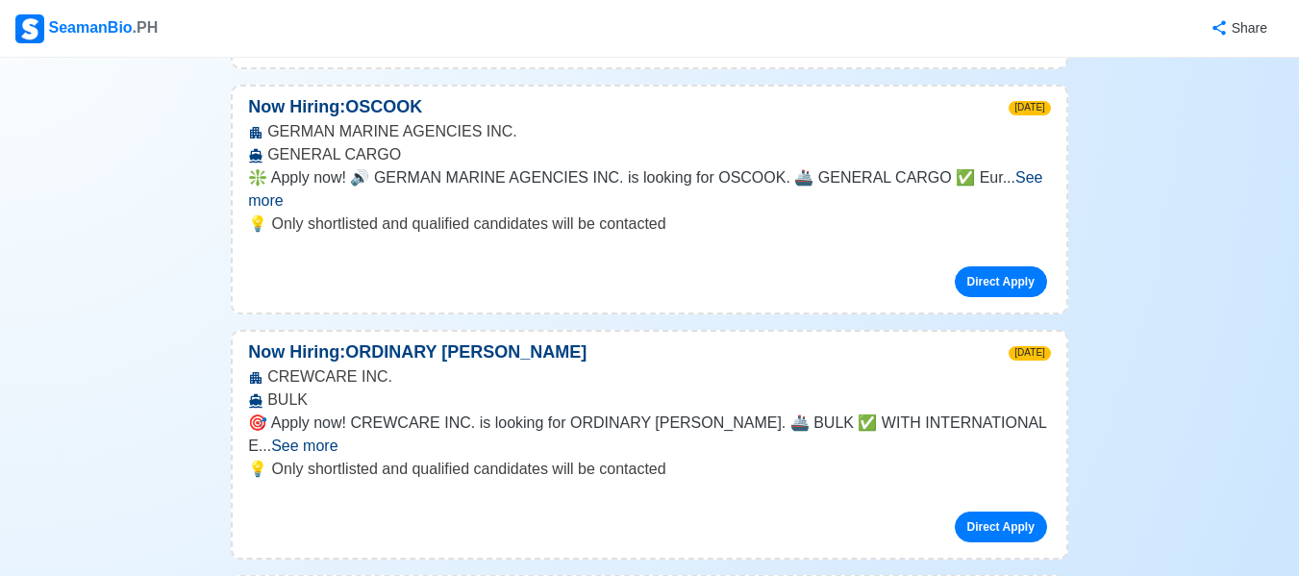
click at [338, 438] on span "See more" at bounding box center [304, 446] width 66 height 16
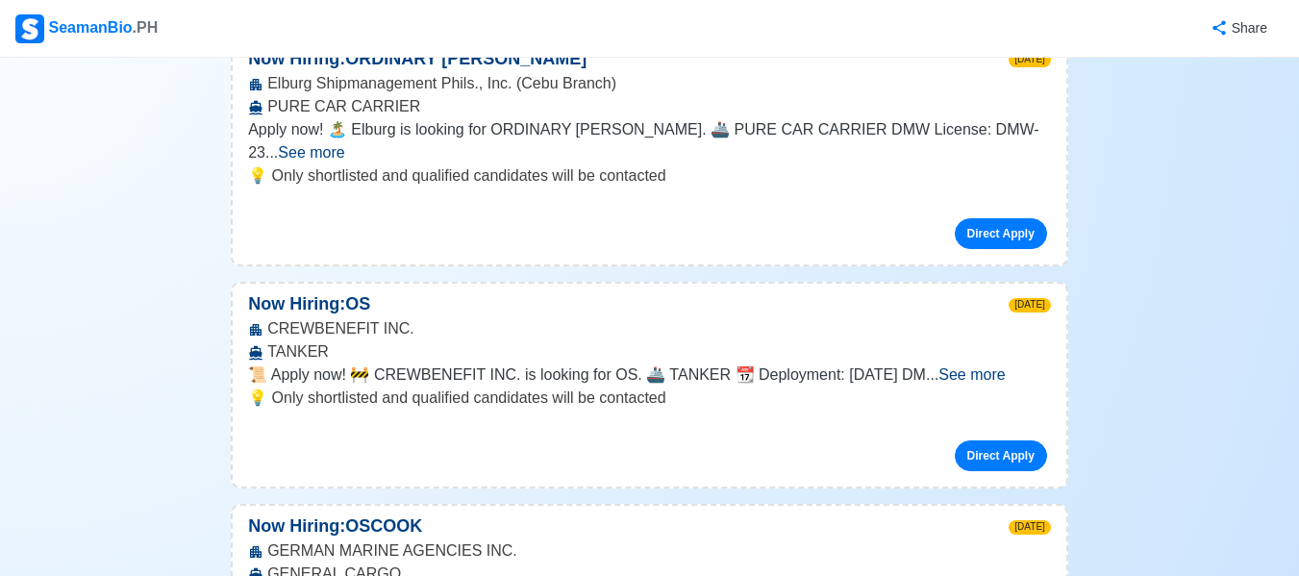
scroll to position [1764, 0]
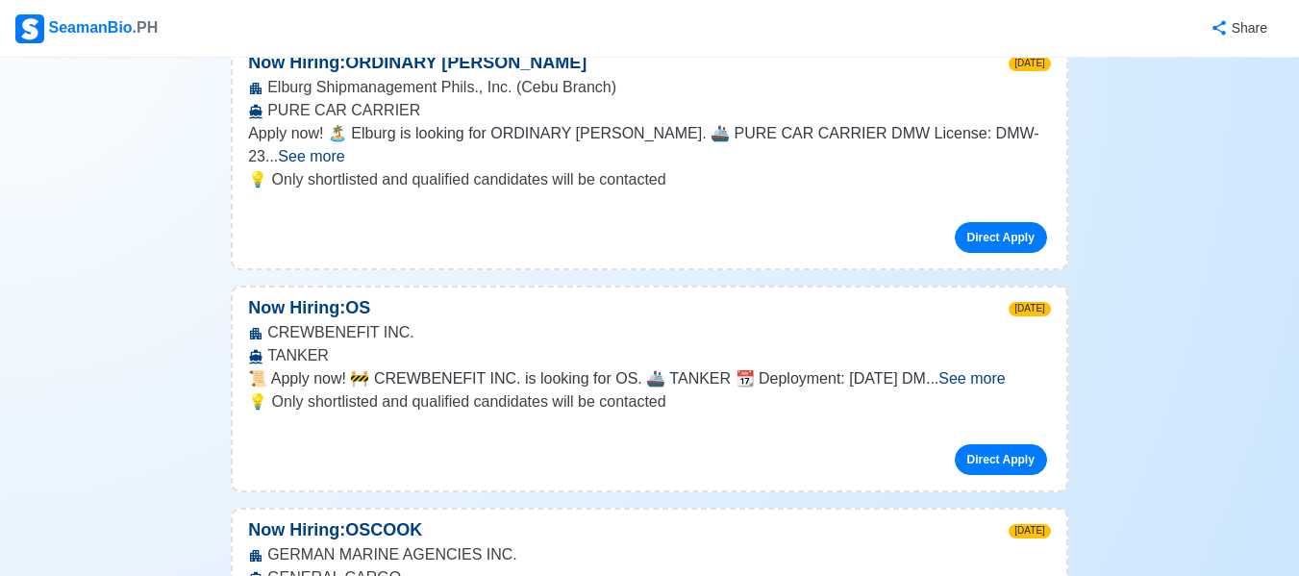
click at [991, 370] on span "See more" at bounding box center [972, 378] width 66 height 16
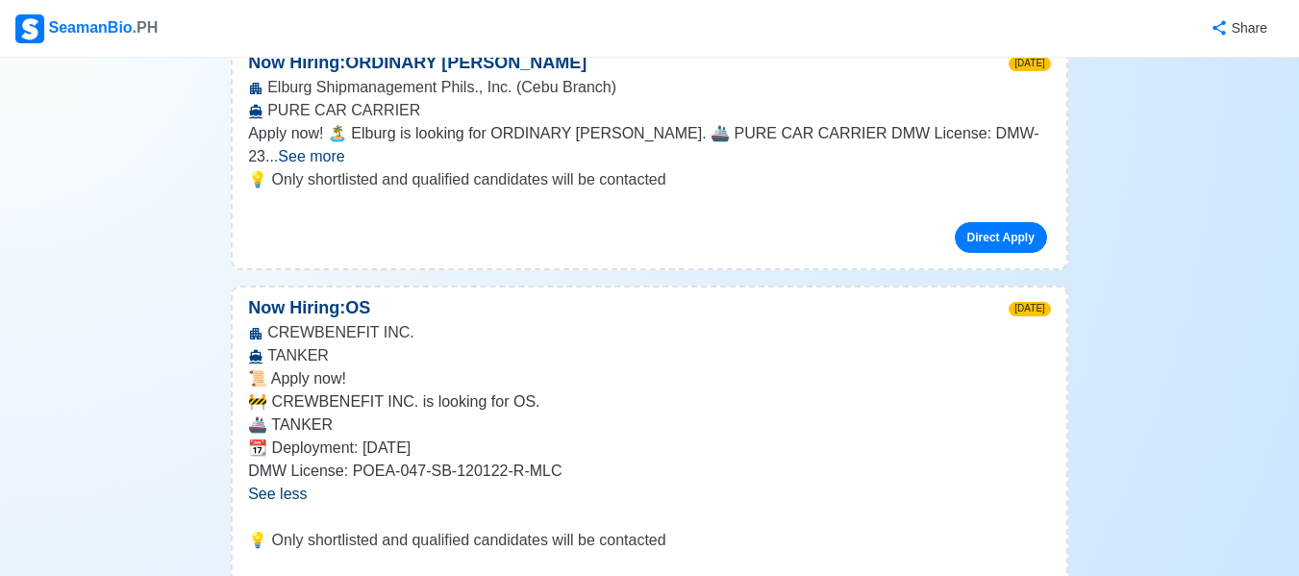
click at [991, 367] on p "📜 Apply now!" at bounding box center [649, 378] width 803 height 23
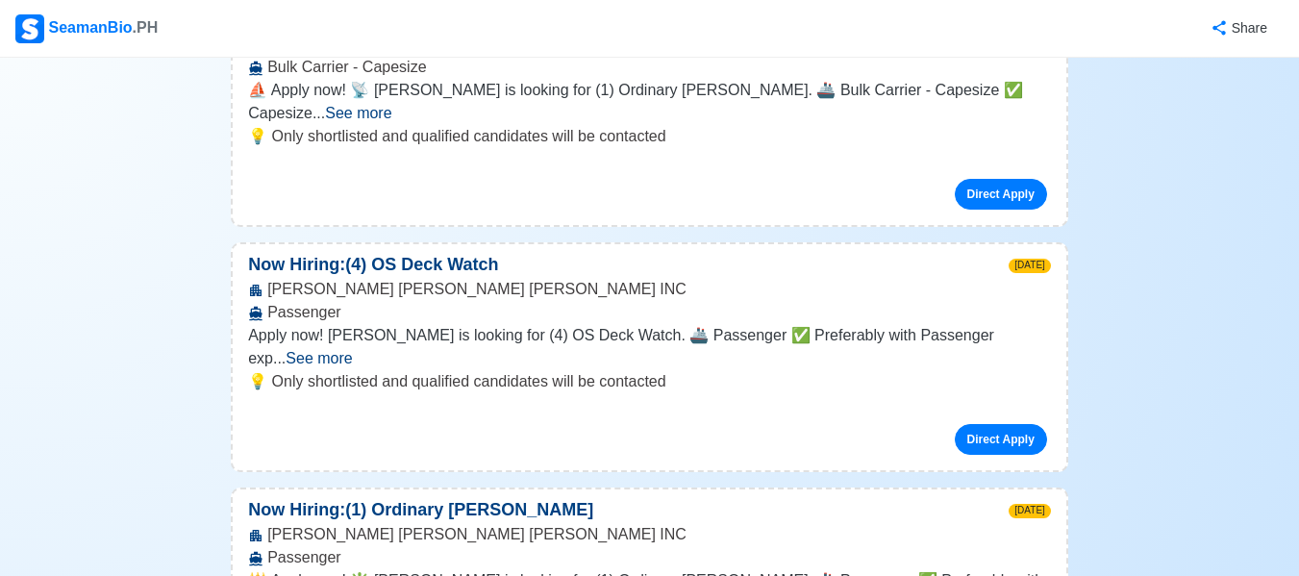
scroll to position [3303, 0]
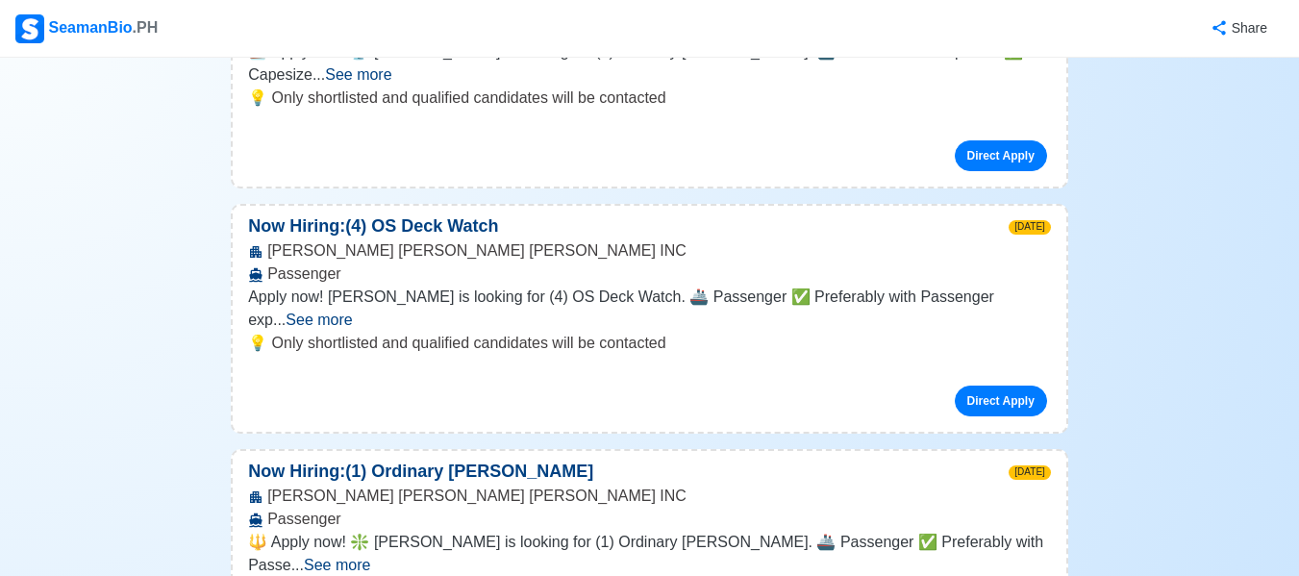
click at [370, 557] on span "See more" at bounding box center [337, 565] width 66 height 16
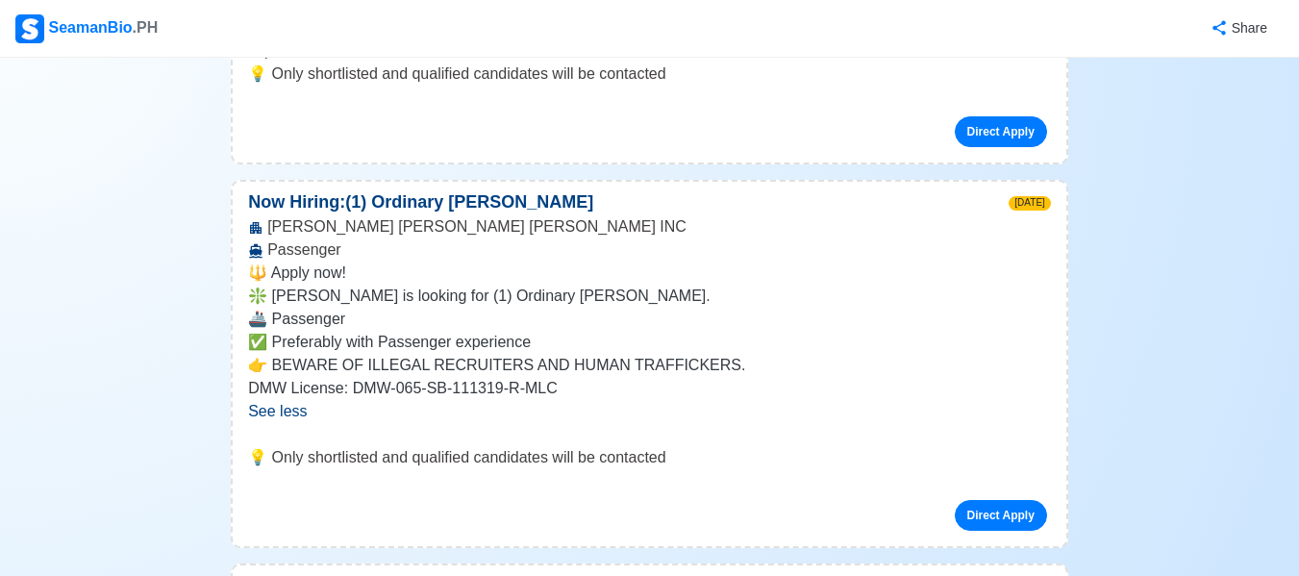
scroll to position [3611, 0]
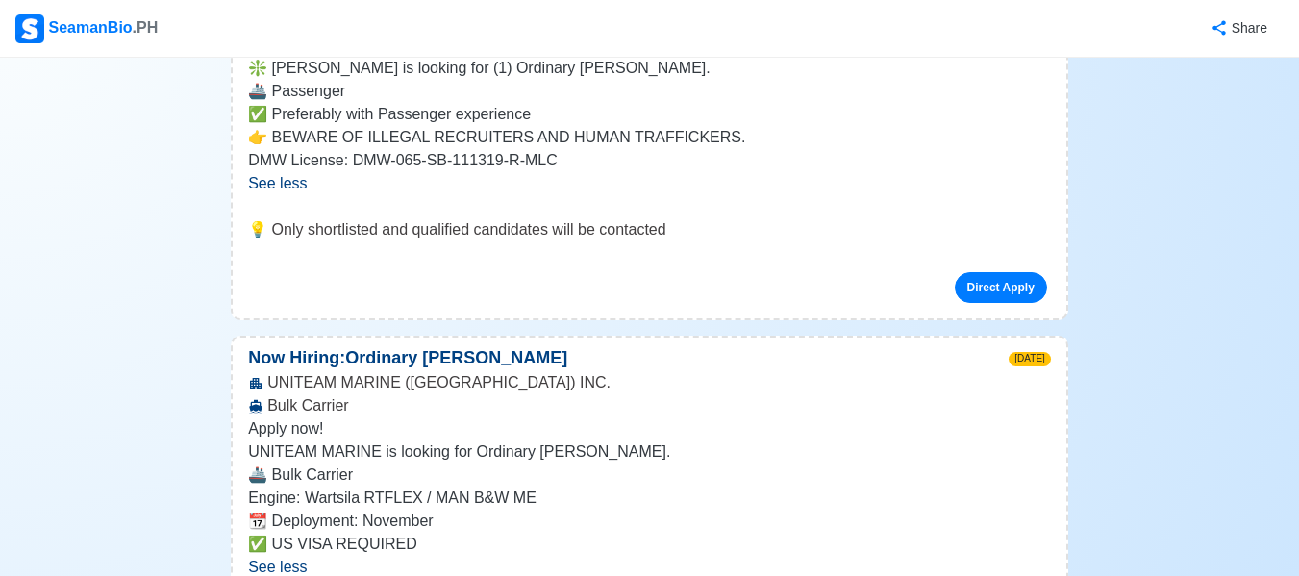
scroll to position [3803, 0]
